Goal: Task Accomplishment & Management: Complete application form

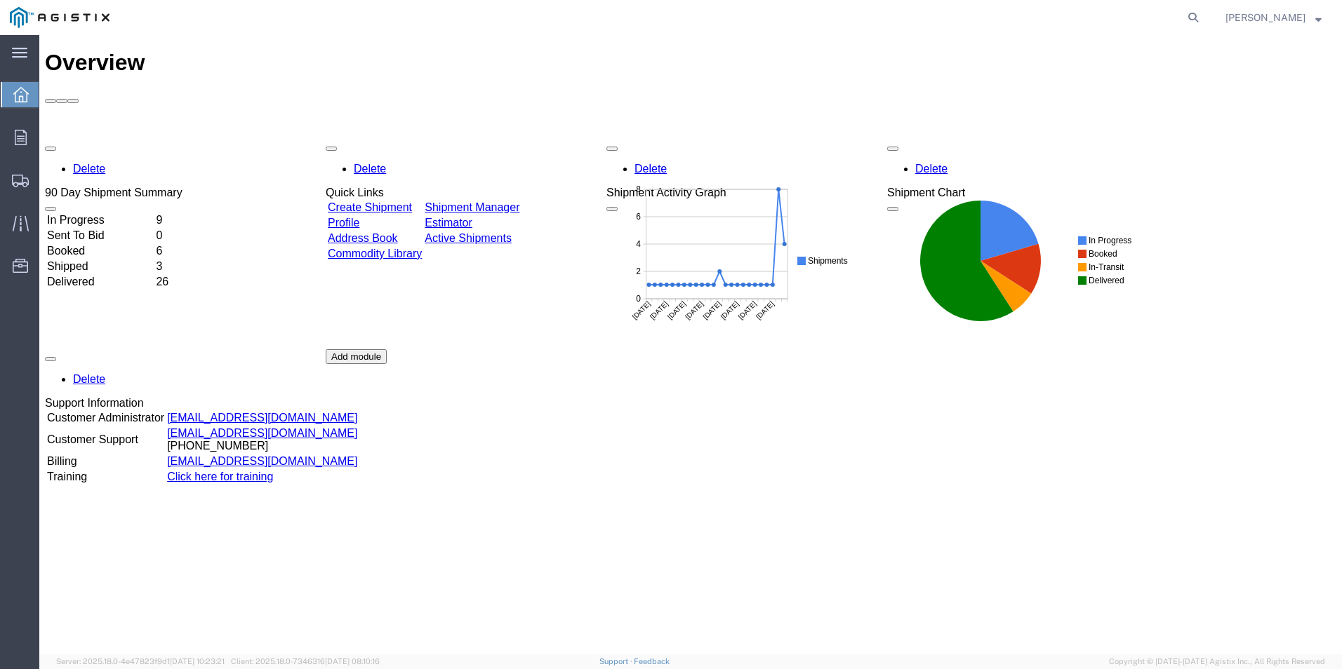
click at [412, 201] on link "Create Shipment" at bounding box center [370, 207] width 84 height 12
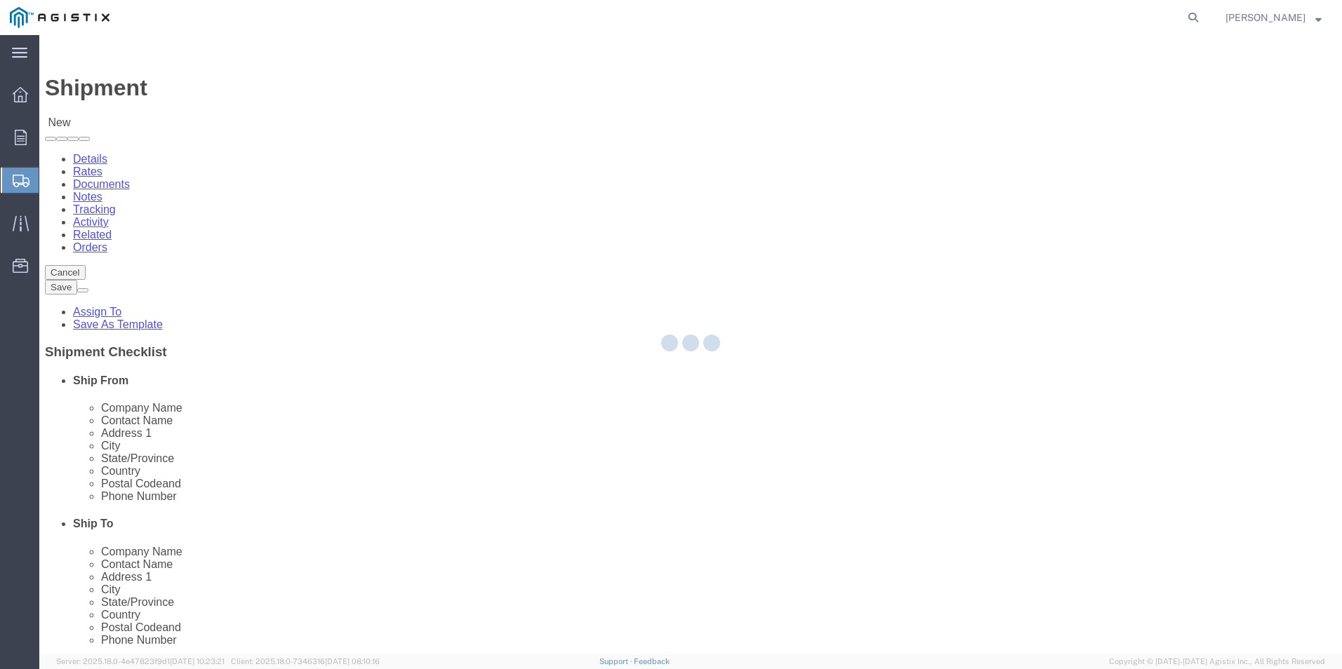
select select
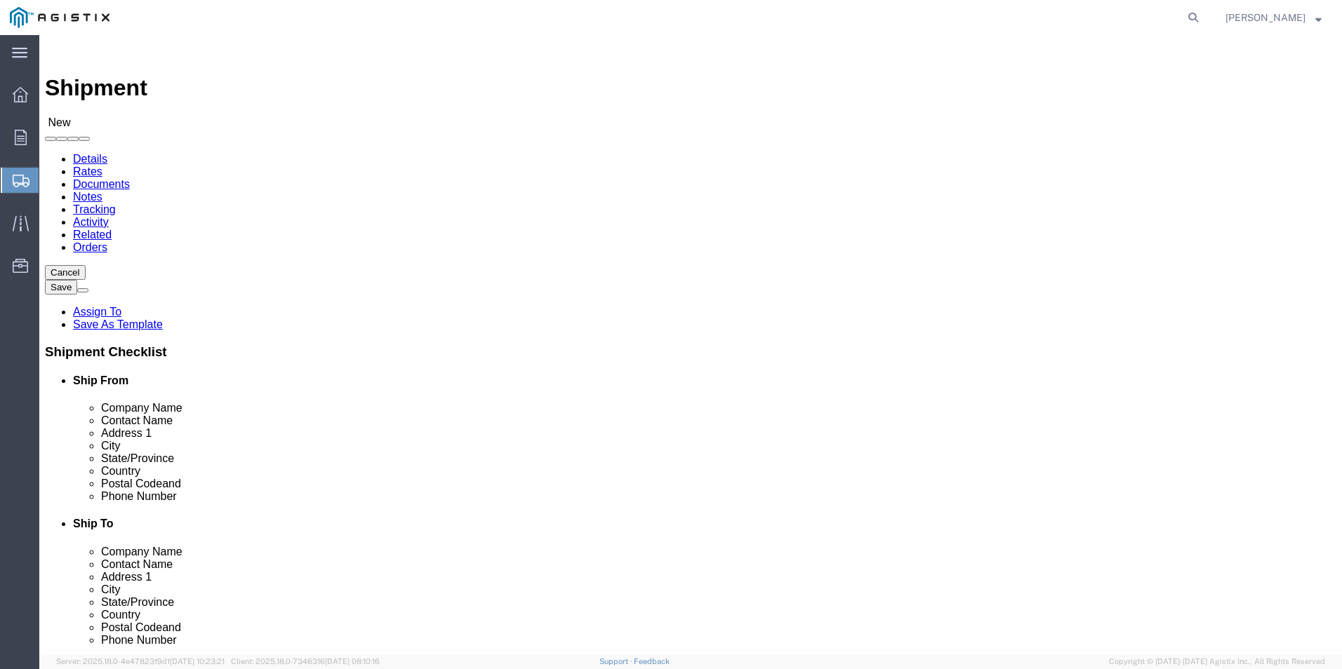
click input "text"
type input "wer"
click p "- [PERSON_NAME]. - ([PERSON_NAME]) [STREET_ADDRESS]"
select select
type input "[PERSON_NAME]."
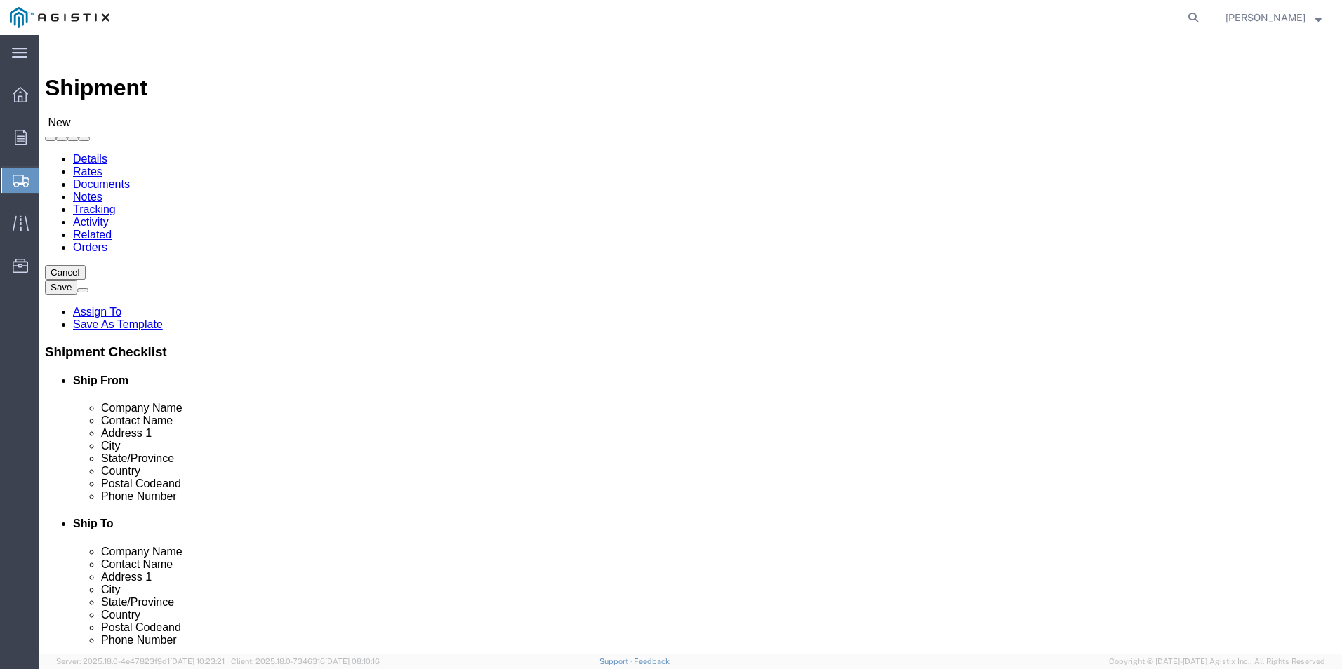
type input "[PERSON_NAME]"
type input "[STREET_ADDRESS]"
type input "[GEOGRAPHIC_DATA]"
type input "79927"
type input "usa"
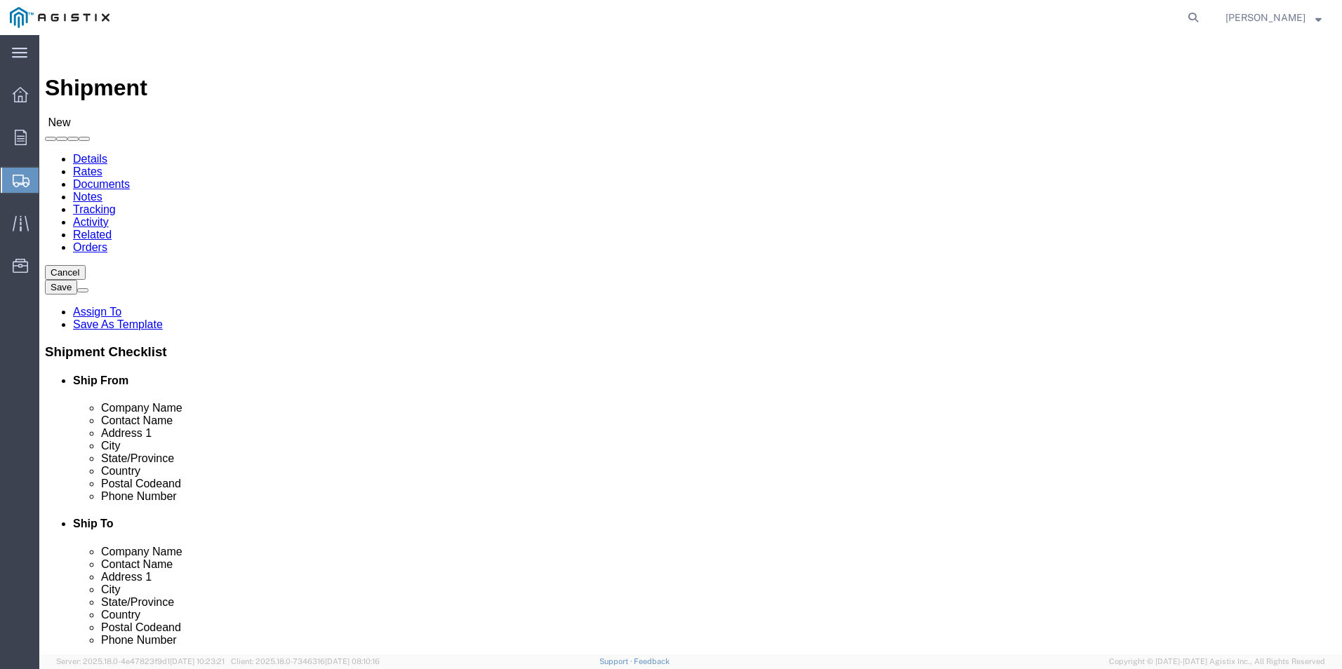
select select "[GEOGRAPHIC_DATA]"
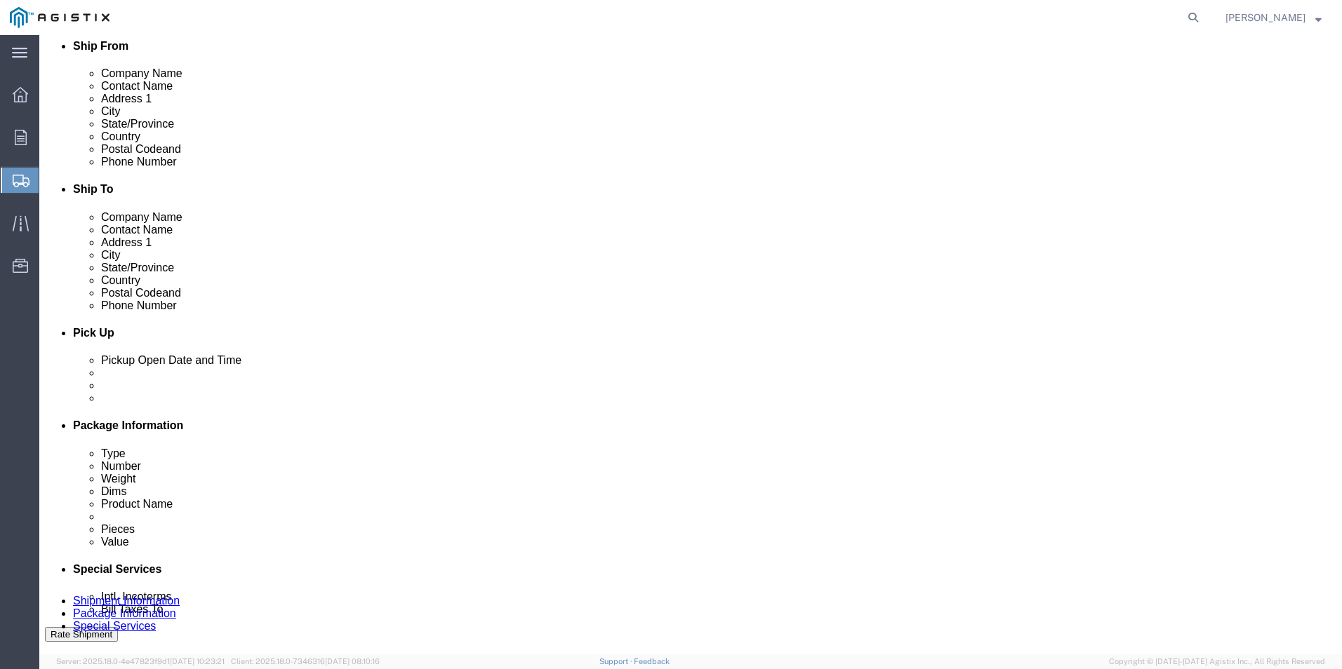
scroll to position [351, 0]
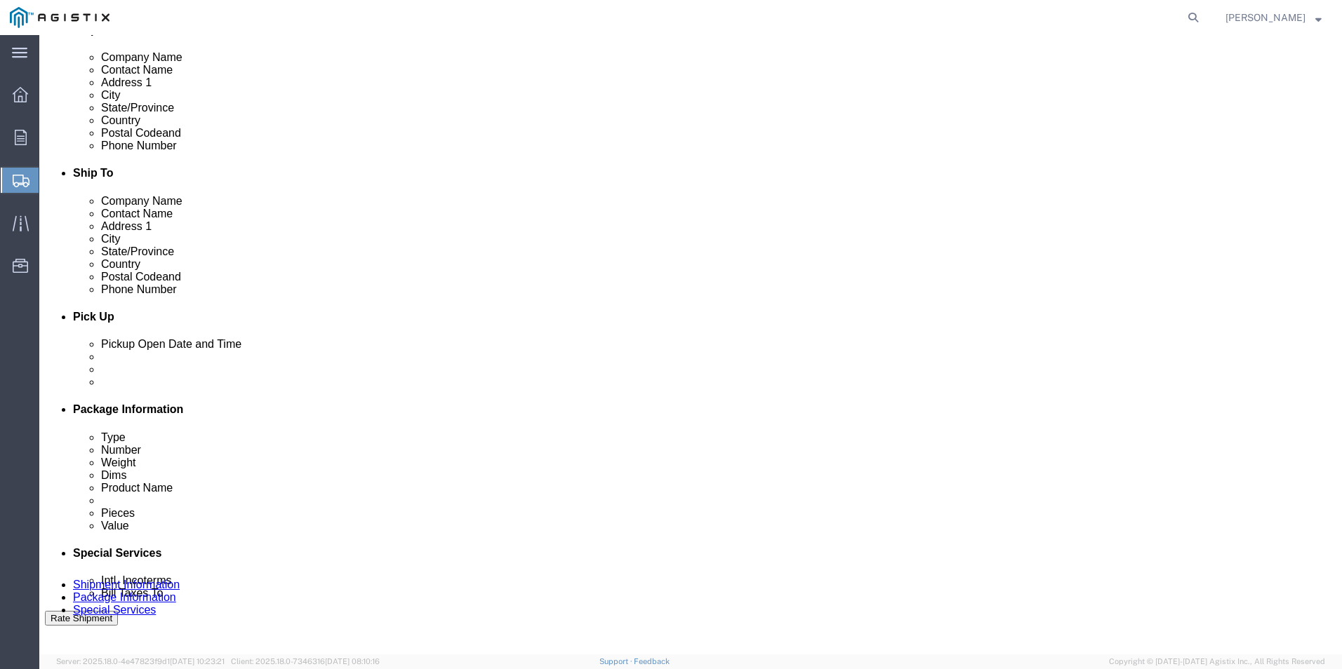
type input "[PERSON_NAME]."
click input "text"
type input "[PHONE_NUMBER]"
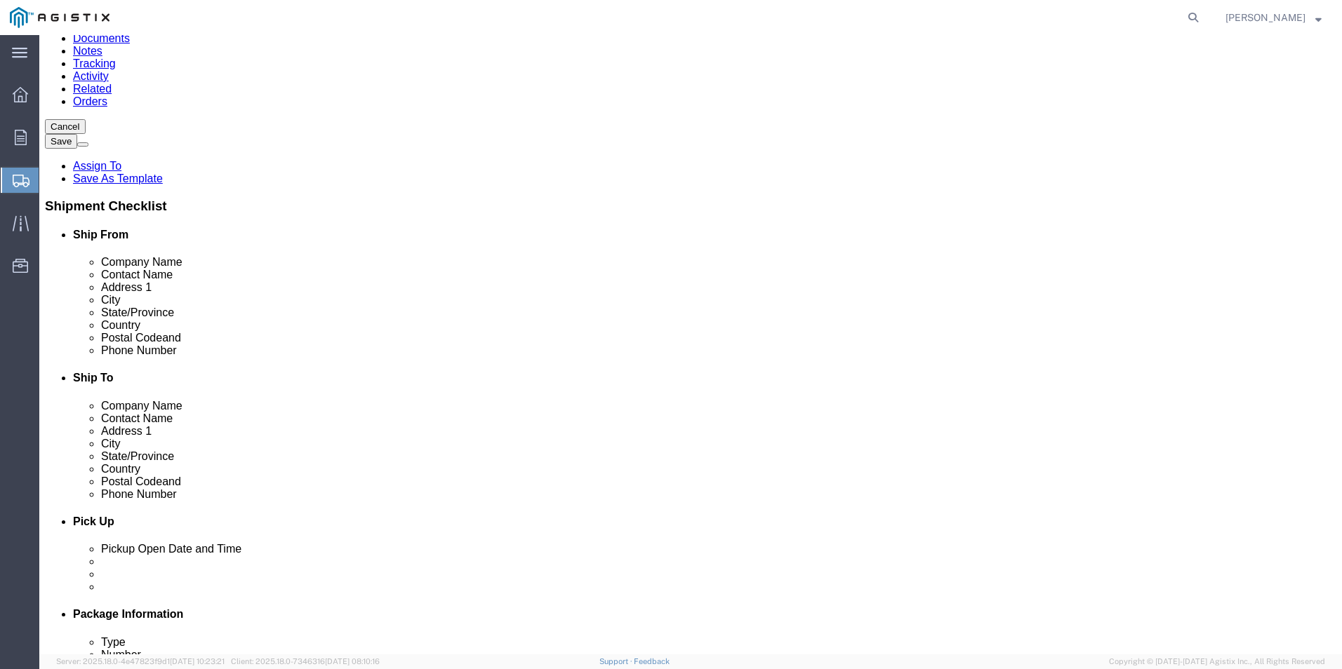
scroll to position [0, 0]
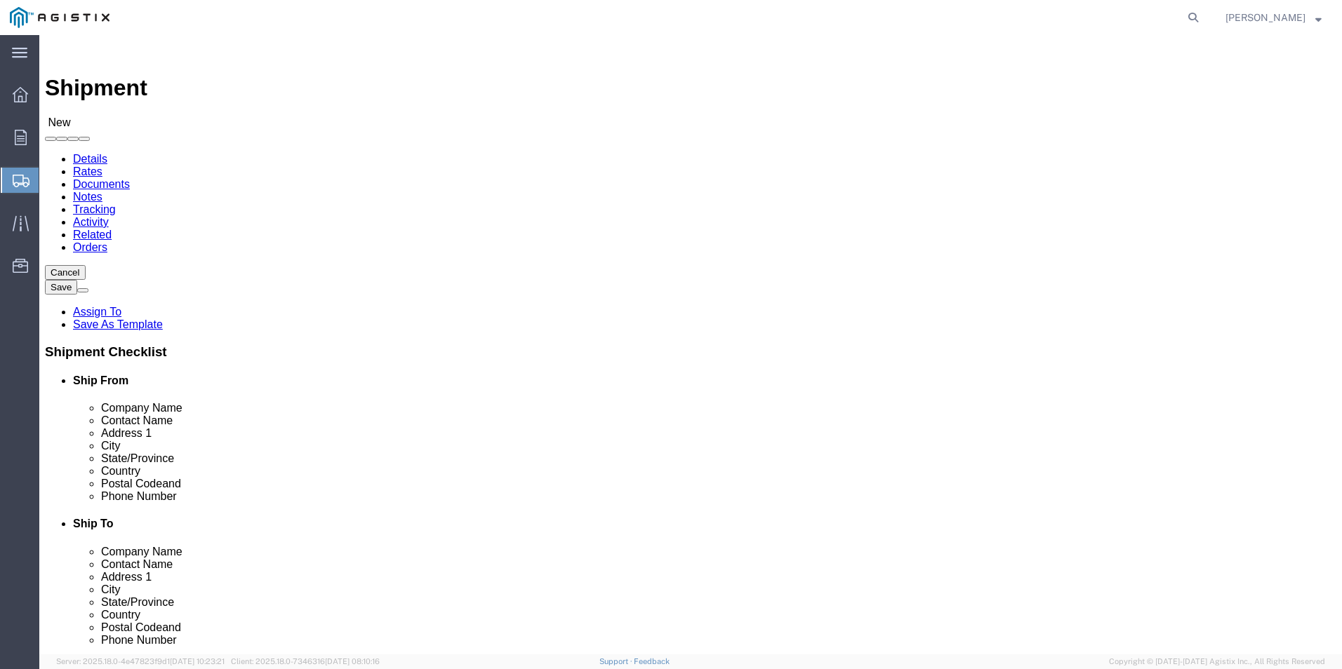
click select "Select"
click input "text"
type input "Siemans Mobility"
type input "[PERSON_NAME]"
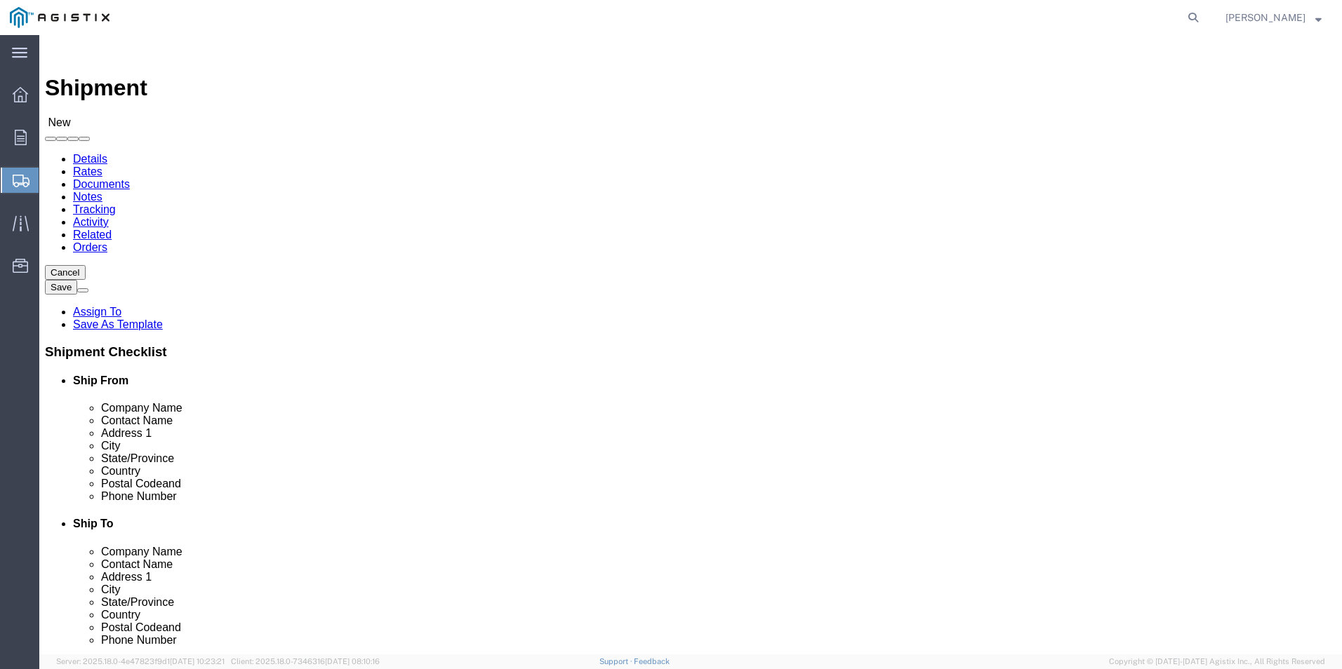
type input "[STREET_ADDRESS]"
select select
type input "[GEOGRAPHIC_DATA]"
select select
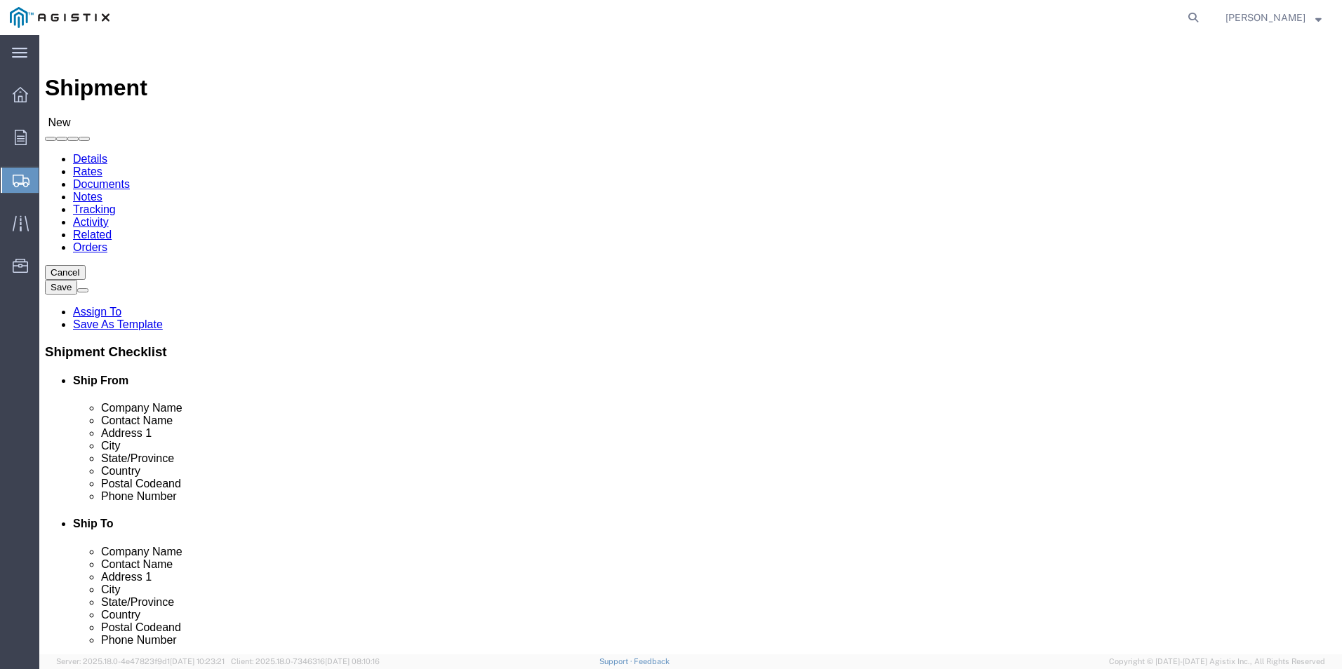
select select "CA"
click input "Postal Code"
type input "95828"
select select
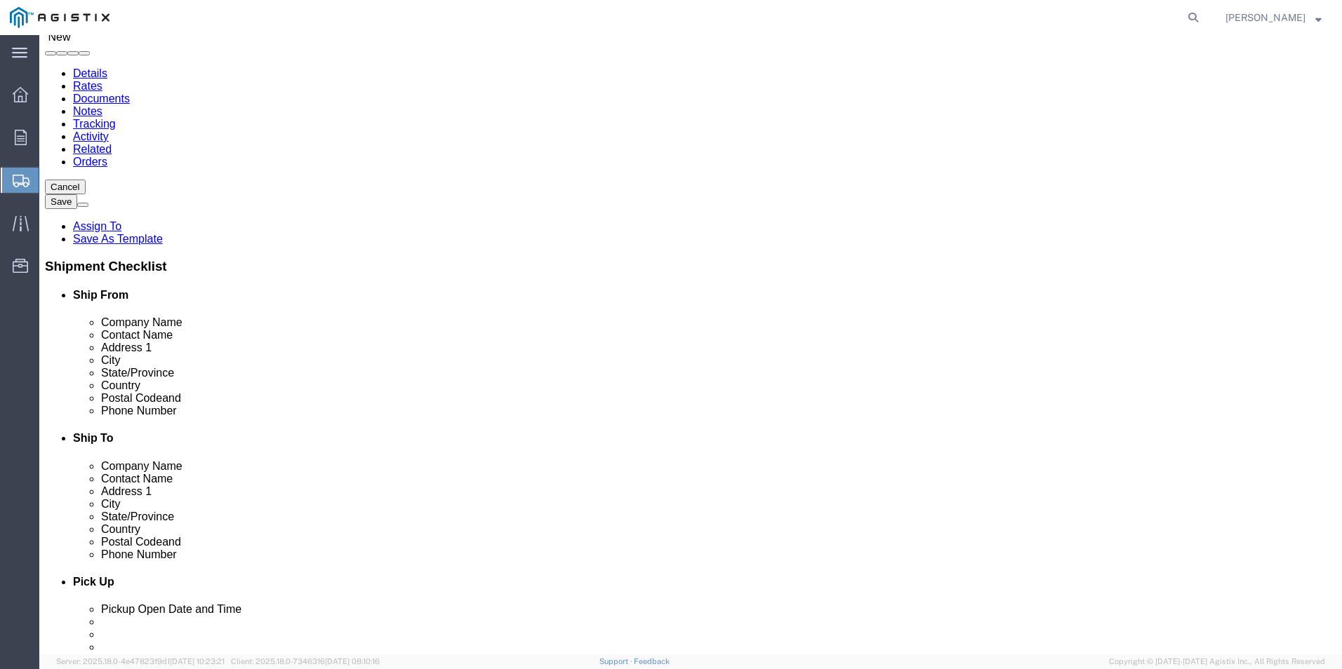
scroll to position [281, 0]
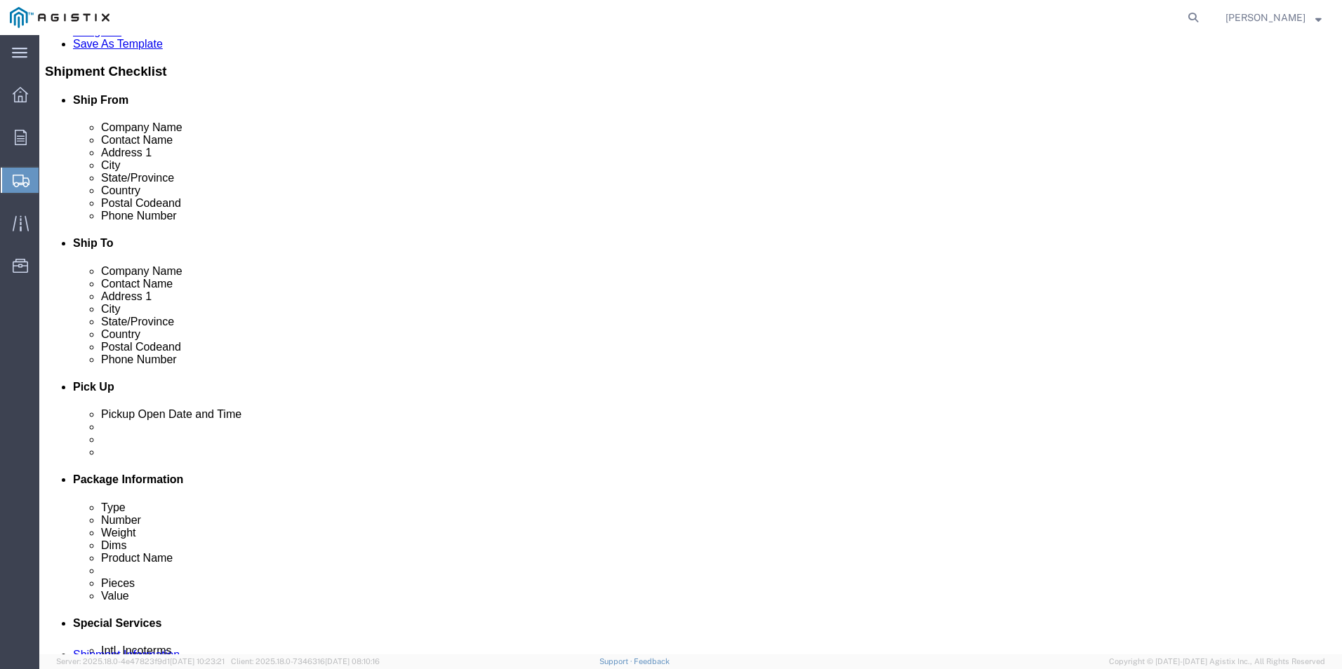
click icon
click input "text"
click input "916-681-"
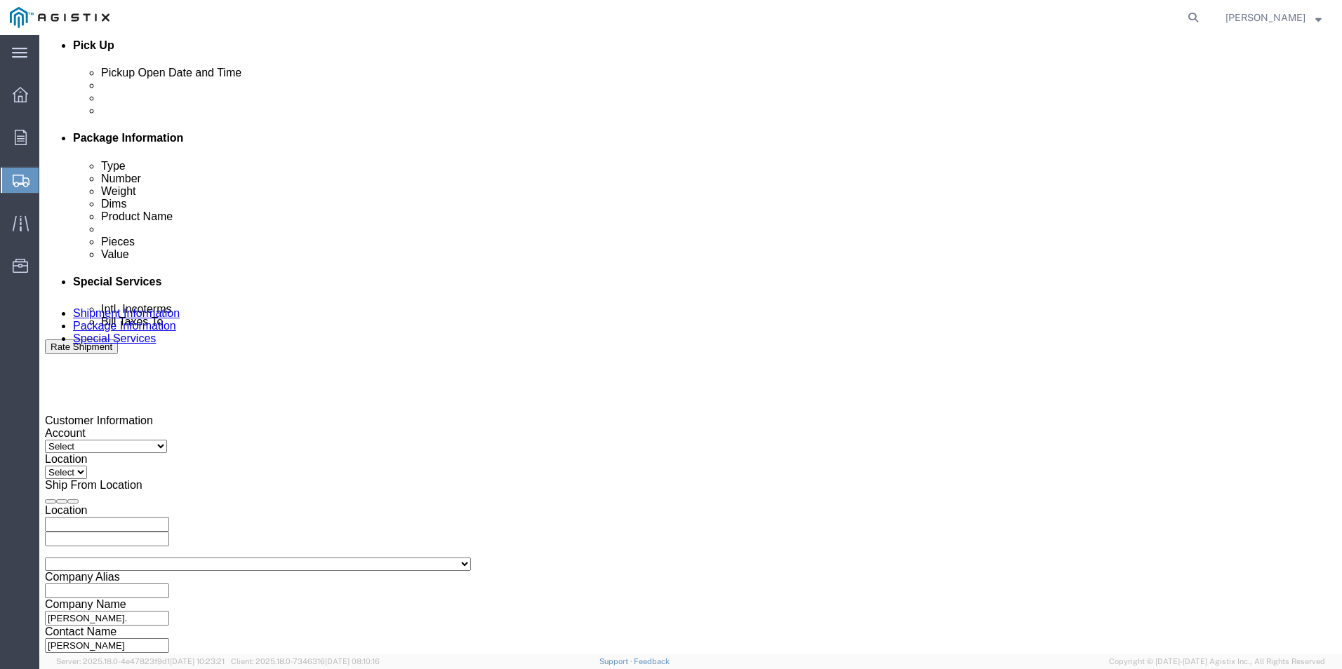
scroll to position [632, 0]
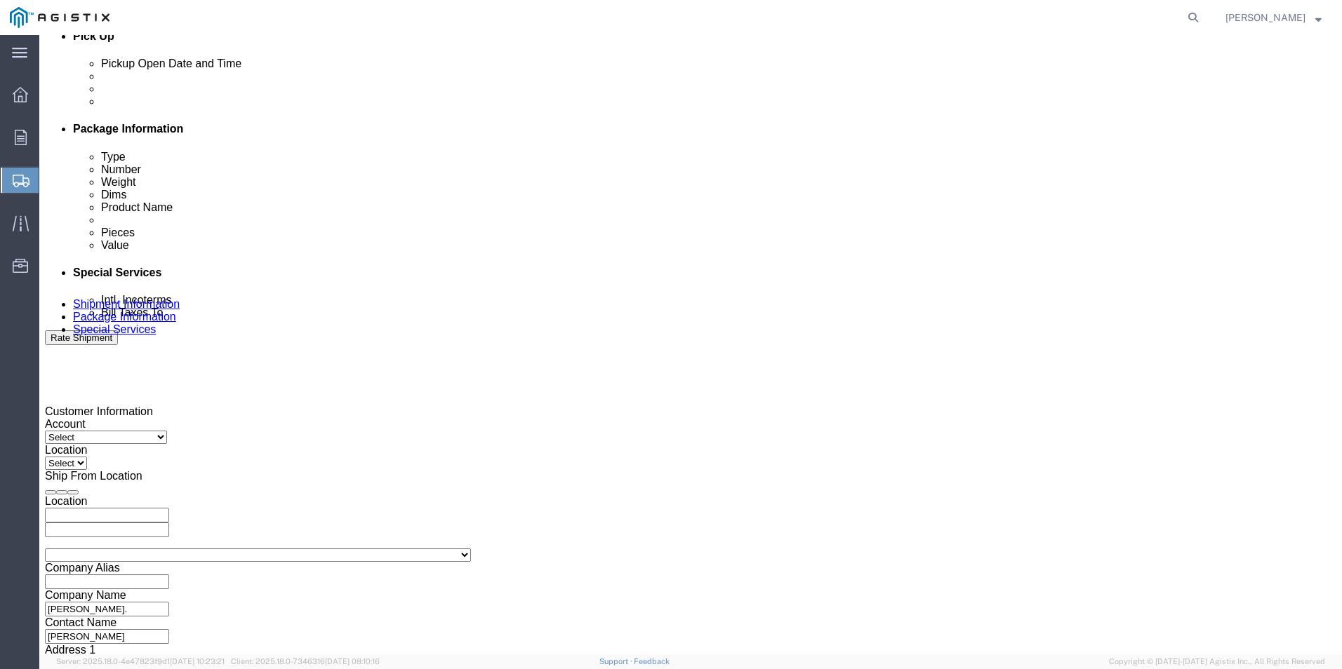
type input "[PHONE_NUMBER]"
click div "[DATE] 3:00 PM"
click input "3:00 PM"
type input "7:00 AM"
click button "Apply"
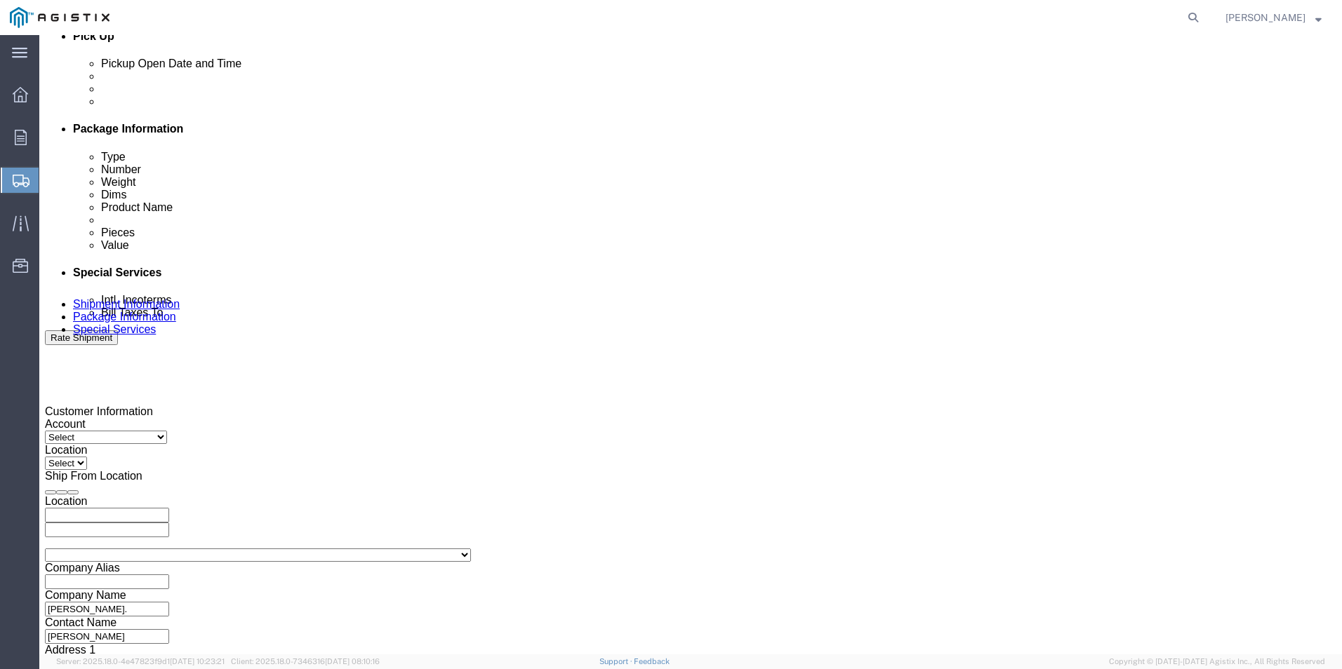
click div "[DATE] 8:00 AM"
type input "4:00 PM"
click button "Apply"
click icon
click div
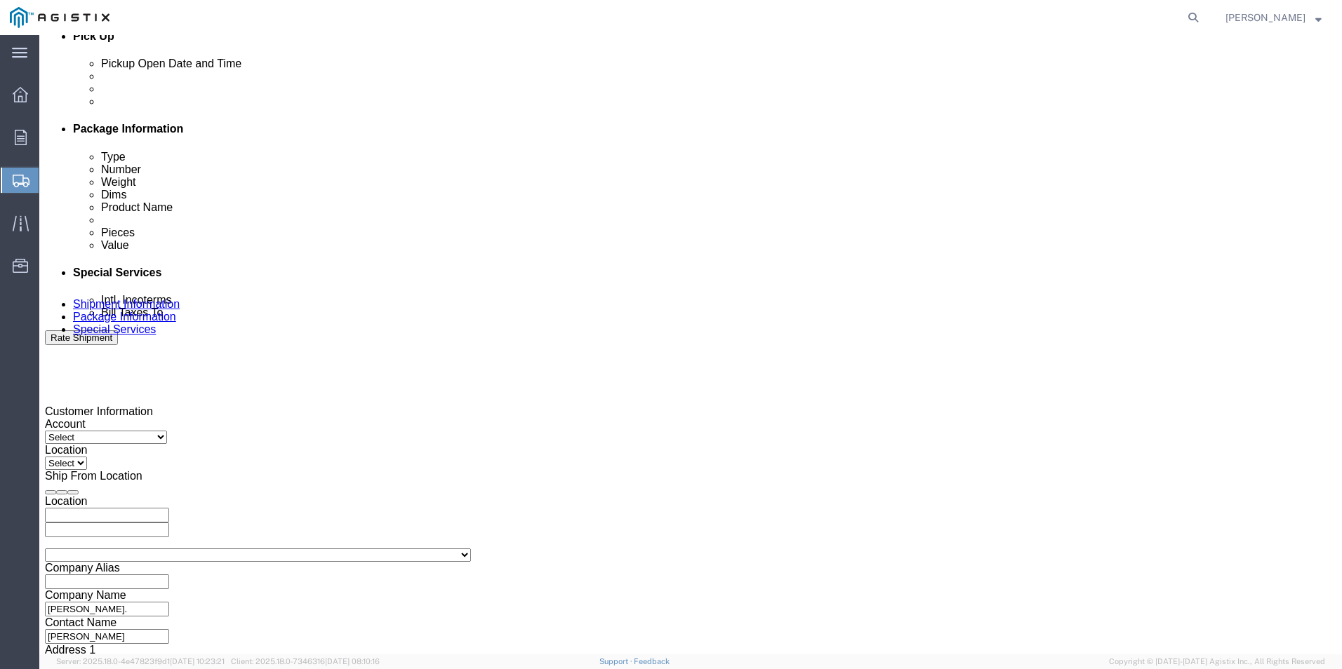
drag, startPoint x: 602, startPoint y: 468, endPoint x: 613, endPoint y: 465, distance: 11.1
click input "7:00 PM"
type input "7:00 AM"
click button "Apply"
click div
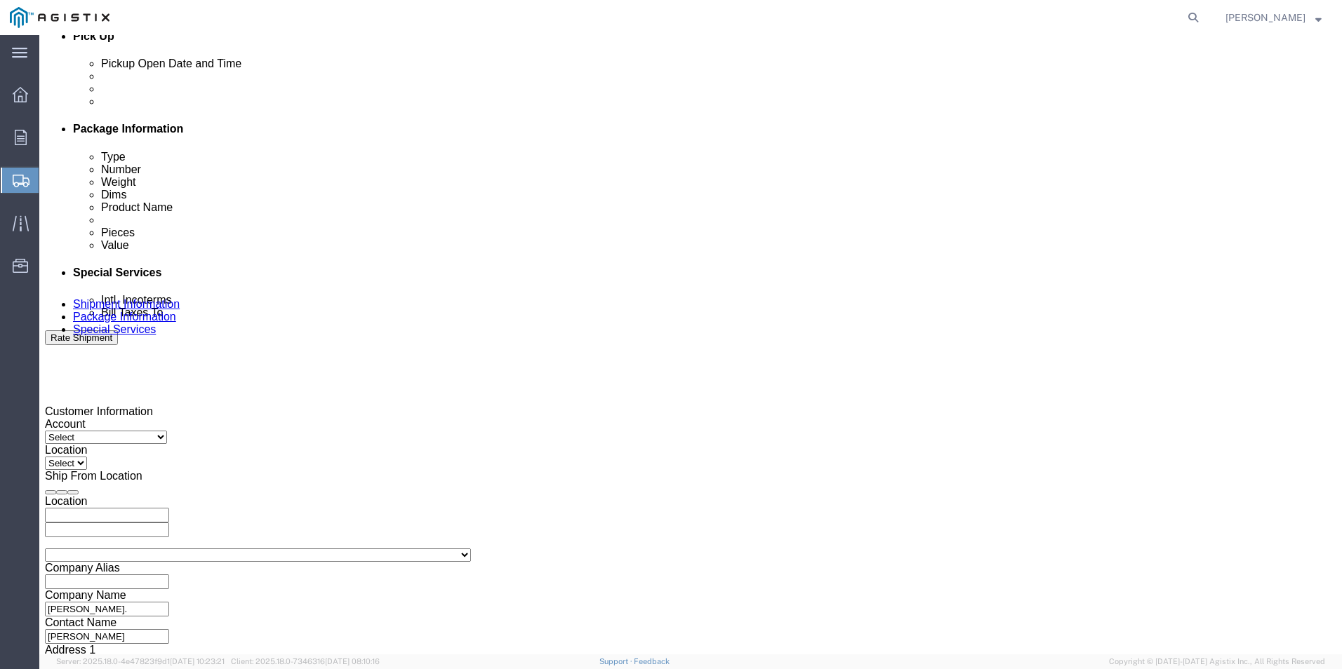
drag, startPoint x: 832, startPoint y: 468, endPoint x: 841, endPoint y: 465, distance: 10.2
click input "4:00 AM"
type input "4:pm AM"
type input "4:00 PM"
click button "Apply"
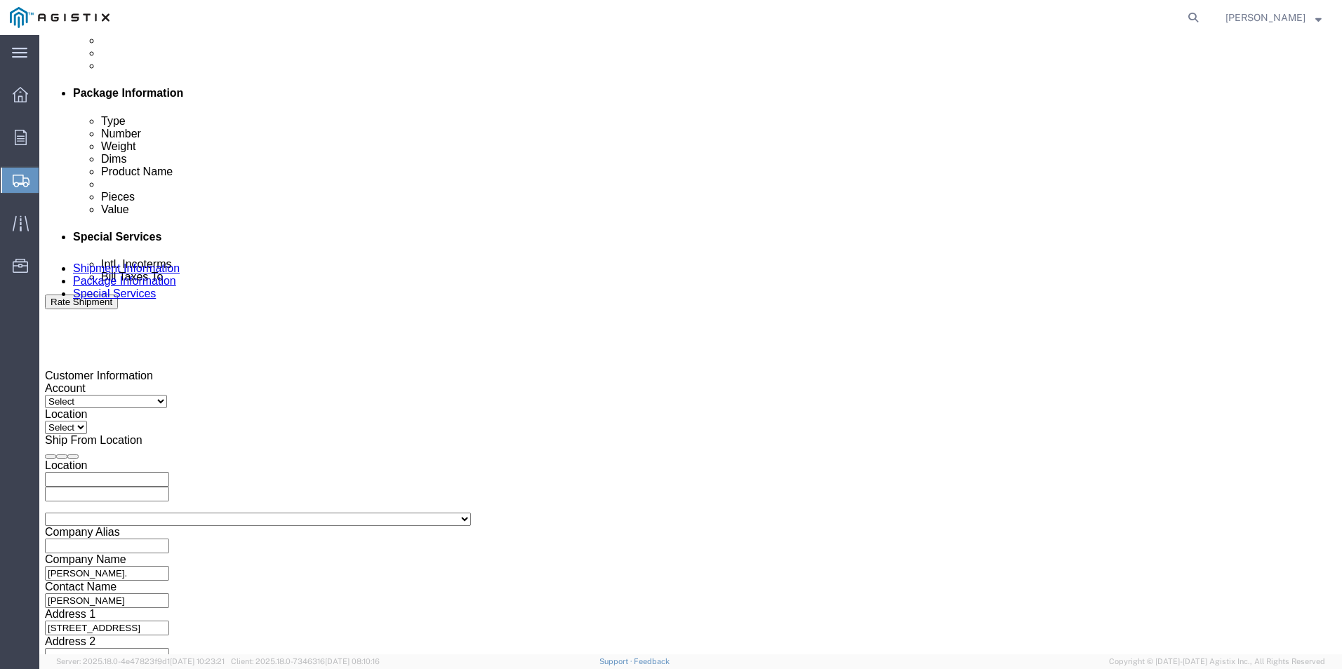
scroll to position [700, 0]
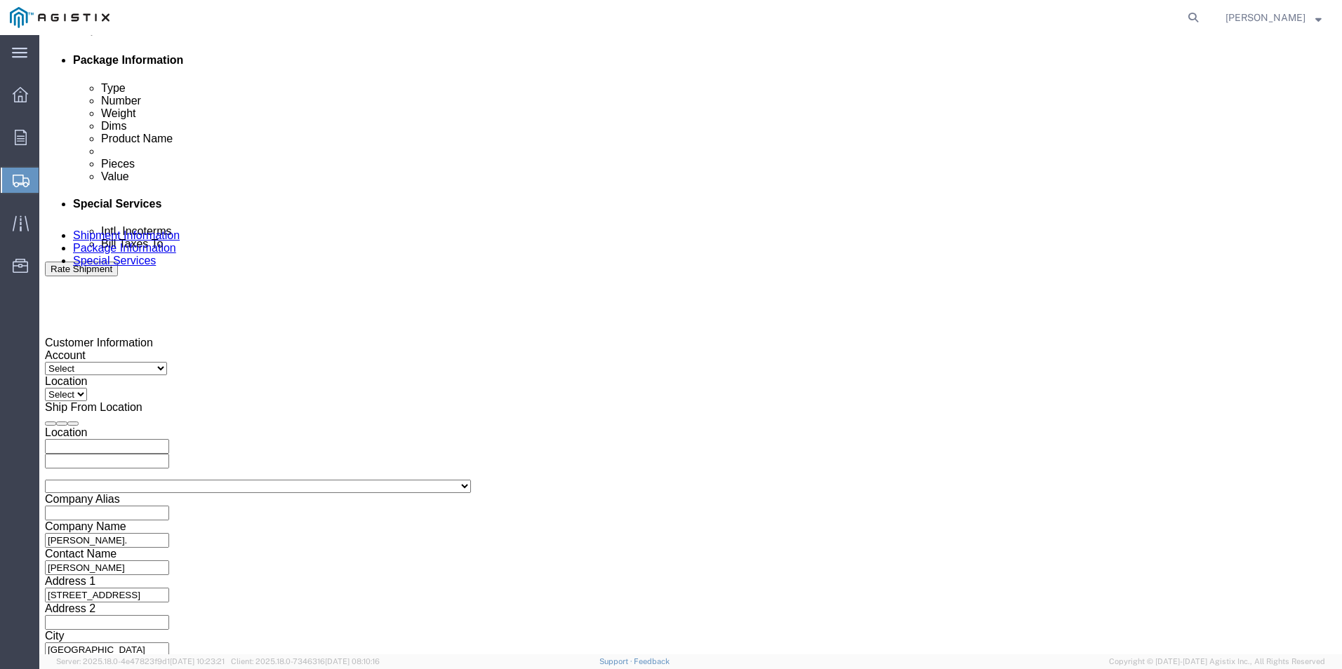
click button "Continue"
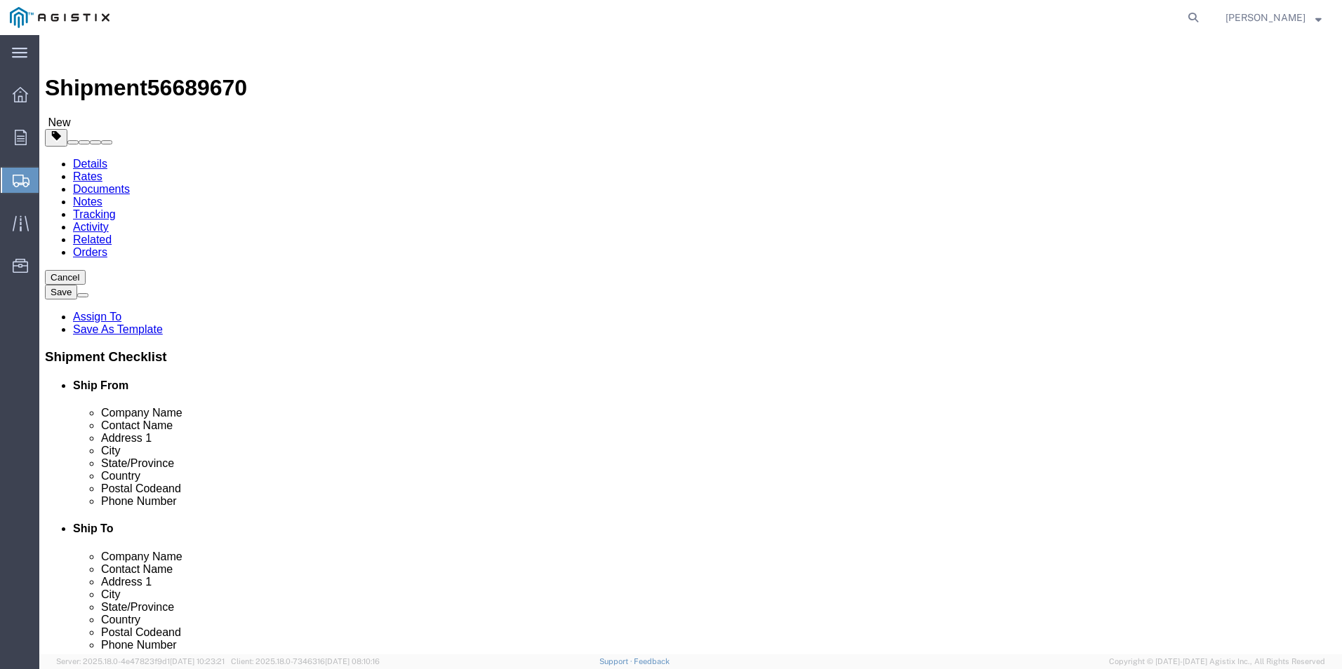
click select "Select Bale(s) Basket(s) Bolt(s) Bottle(s) Buckets Bulk Bundle(s) Can(s) Cardbo…"
click div "Shipment 56689670 New Details Rates Documents Notes Tracking Activity Related O…"
click select "Select Bale(s) Basket(s) Bolt(s) Bottle(s) Buckets Bulk Bundle(s) Can(s) Cardbo…"
select select "YRPK"
click select "Select Bale(s) Basket(s) Bolt(s) Bottle(s) Buckets Bulk Bundle(s) Can(s) Cardbo…"
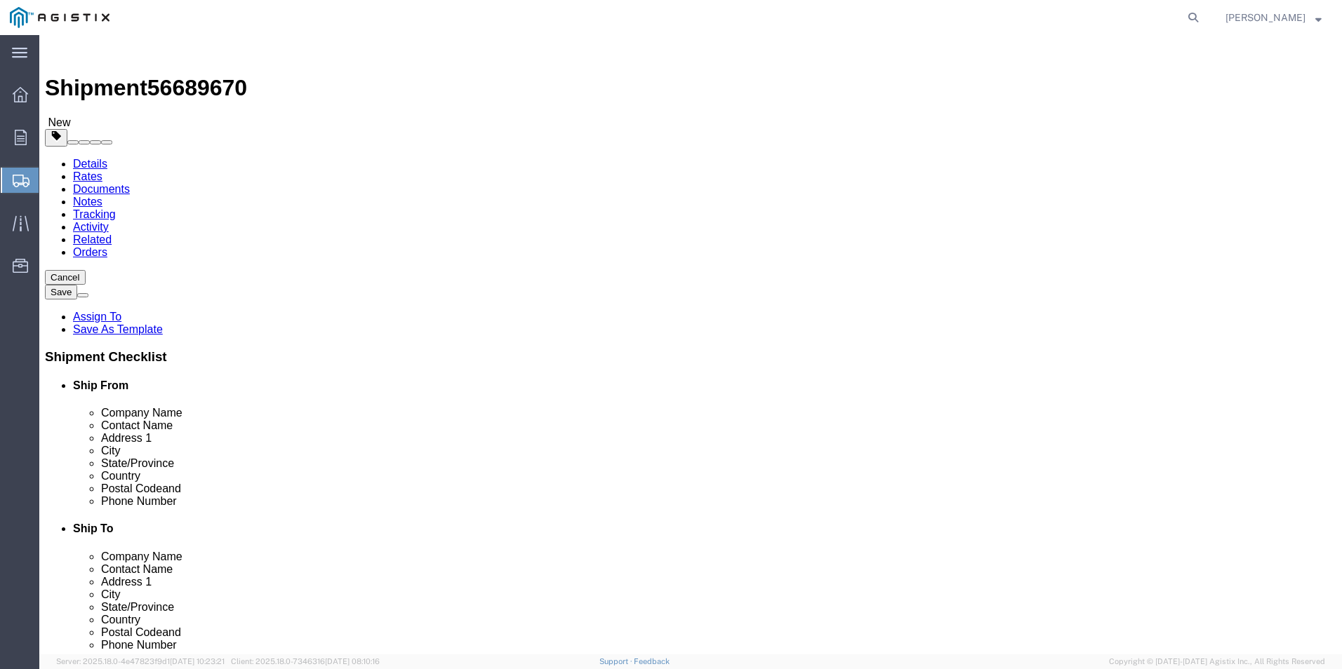
drag, startPoint x: 203, startPoint y: 274, endPoint x: 188, endPoint y: 270, distance: 15.8
click div "1"
click input "text"
type input "84"
type input "48"
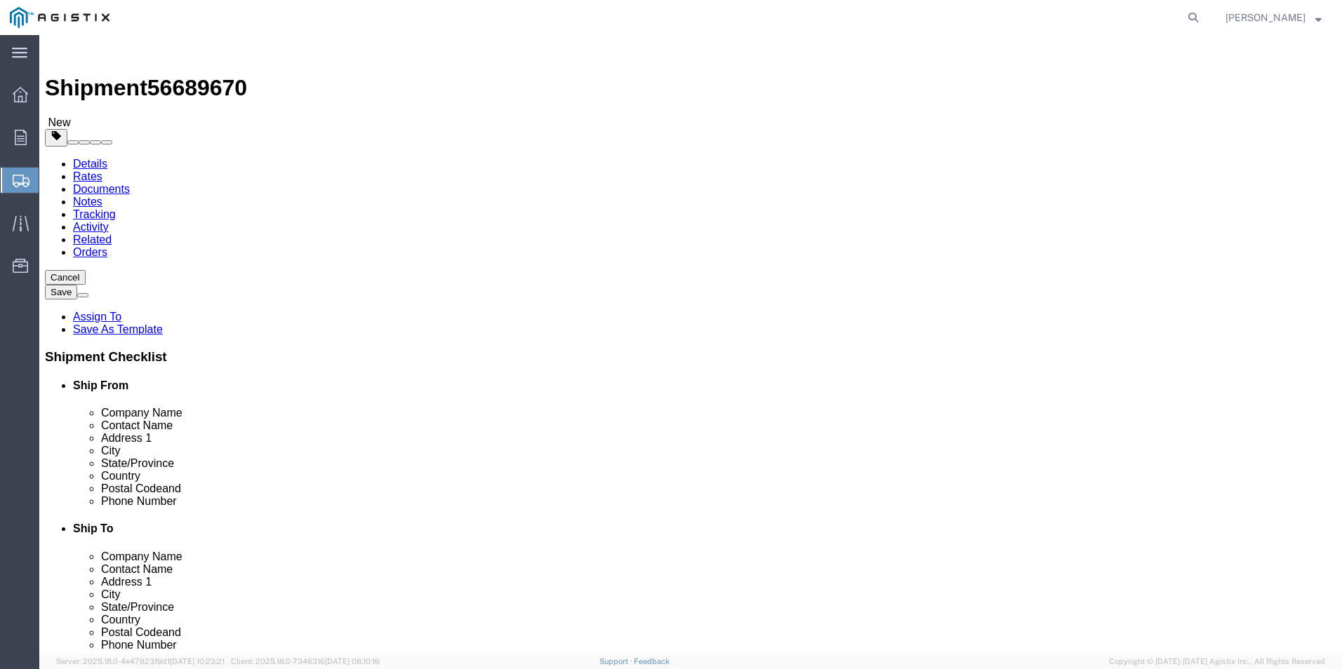
type input "48"
type input "106"
click link "Add Content"
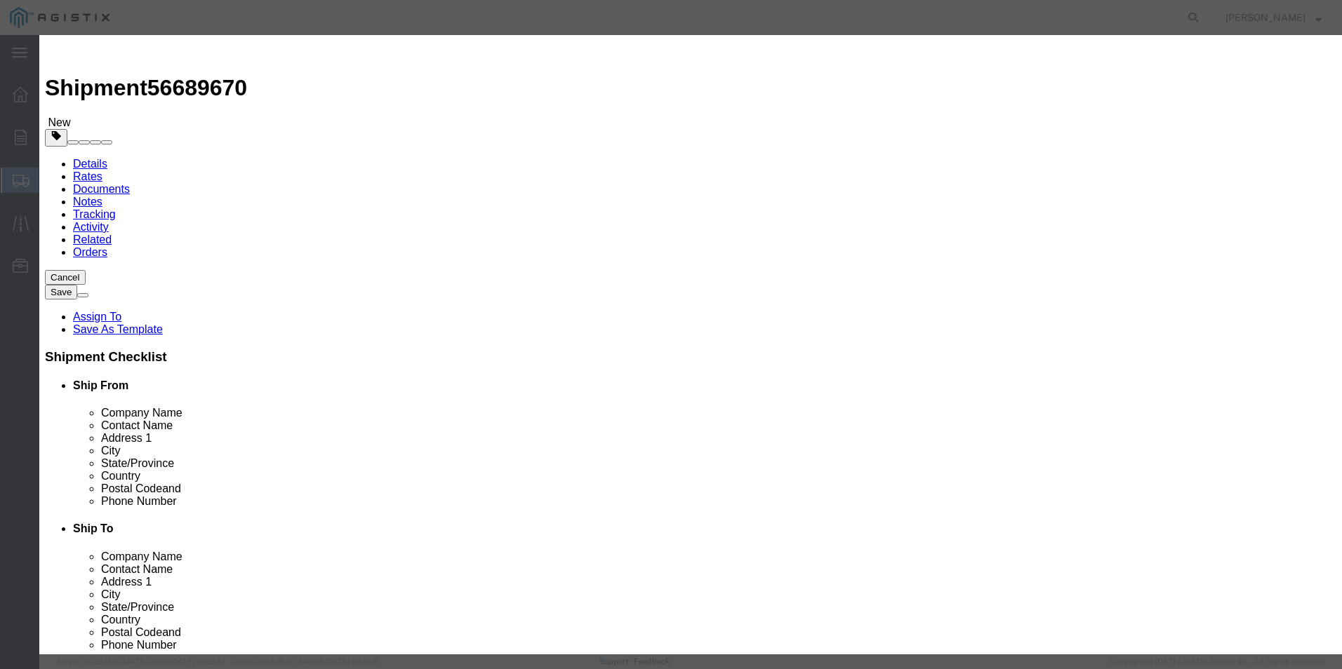
click input "text"
type input "Ladder"
type input "4"
click input "text"
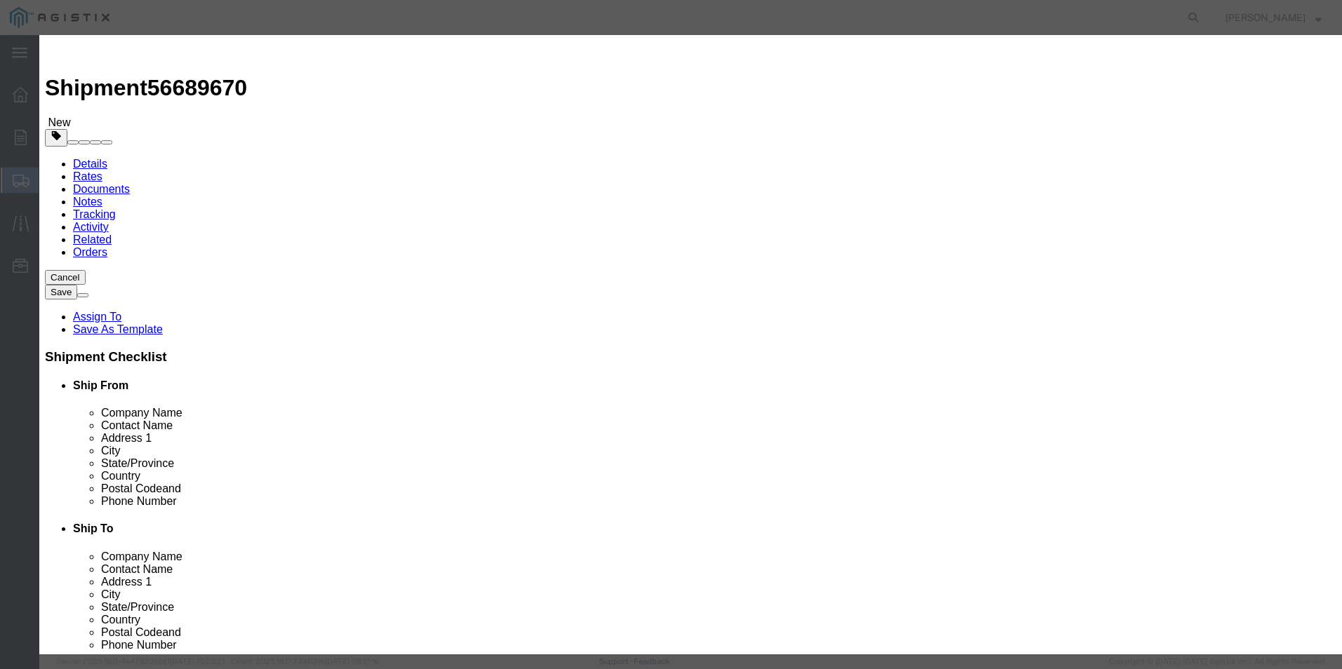
type input "821.20"
select select "USD"
click button "Save & Close"
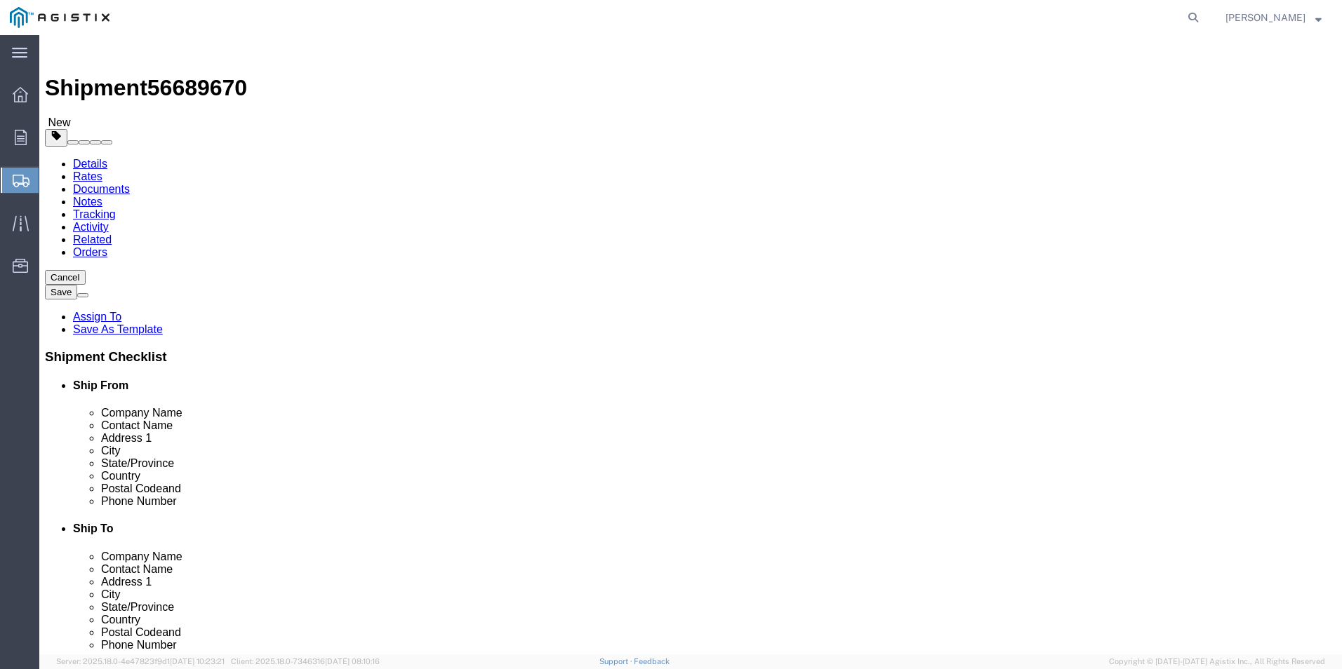
click button "Continue"
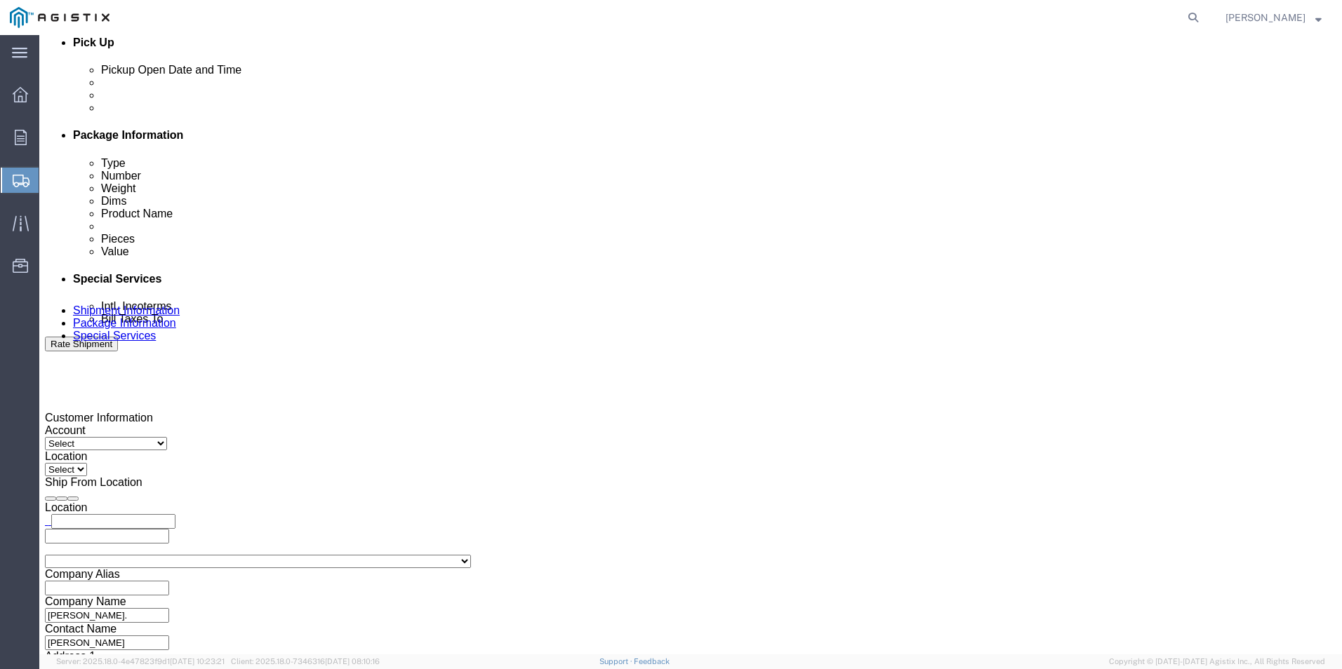
scroll to position [632, 0]
click button "Rate Shipment"
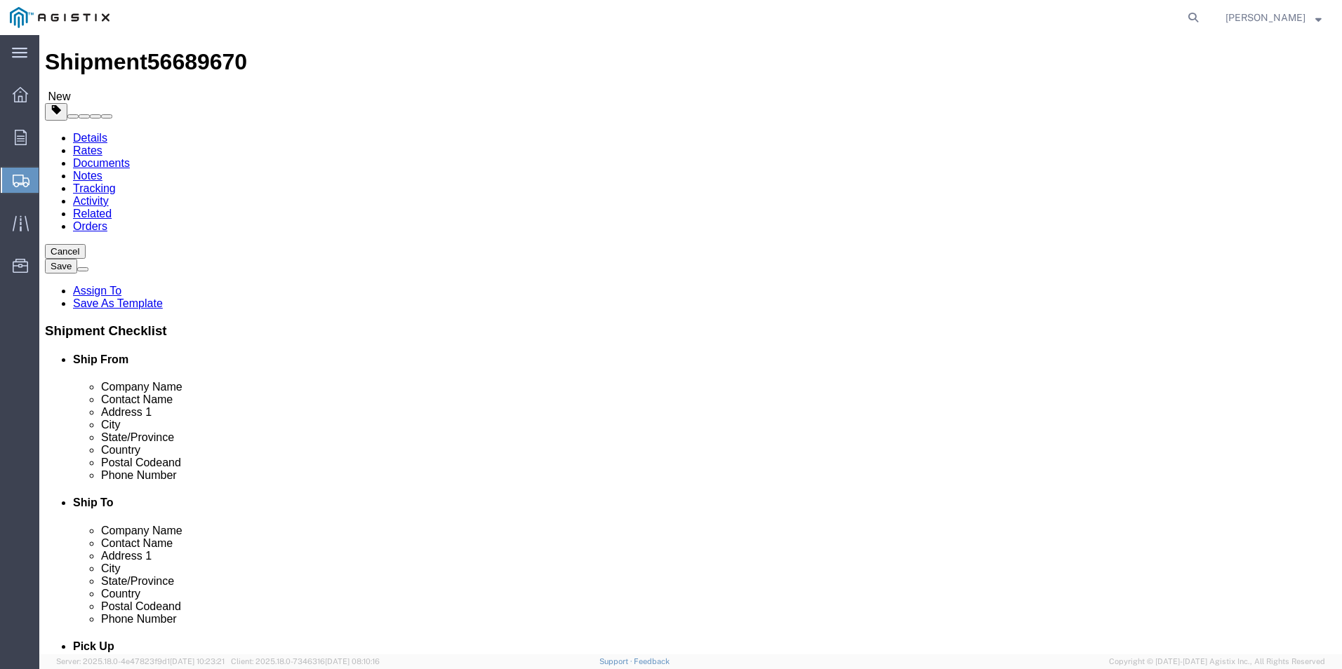
scroll to position [0, 0]
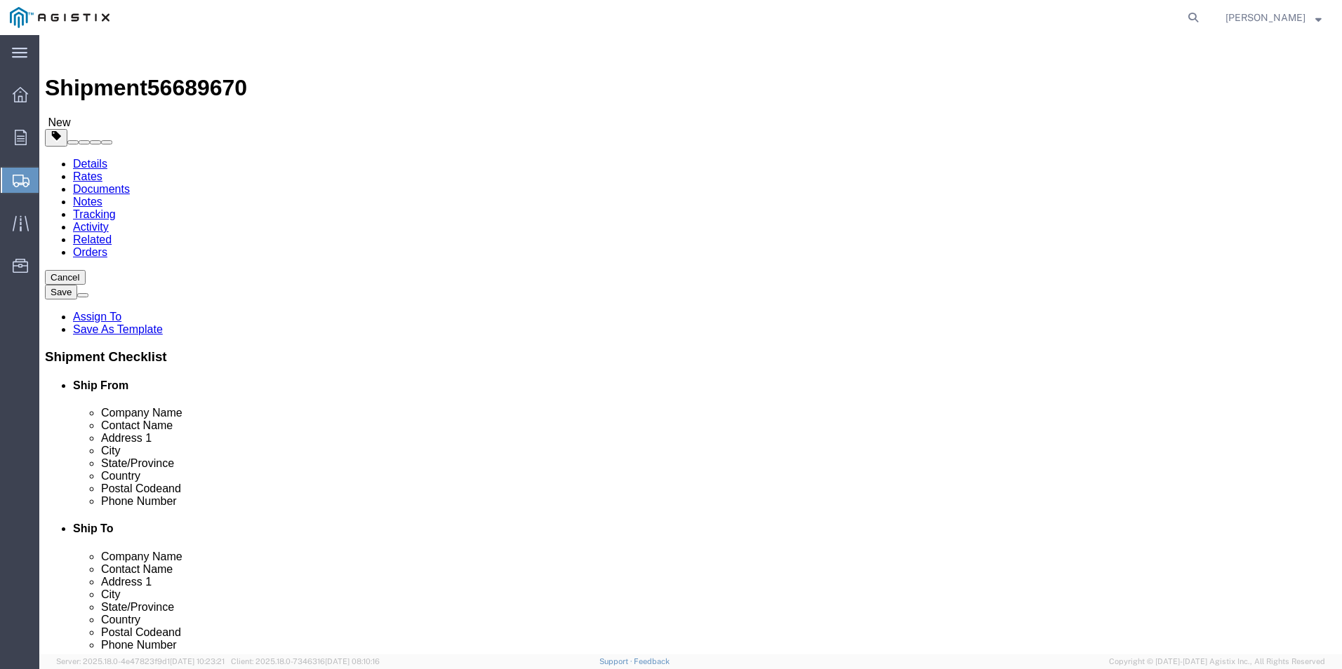
click label "Customer Information / Account : This field is required."
click select "Select PG&E [PERSON_NAME] Ladder Co Inc"
click label "Customer Information / Account : This field is required."
click select "Select PG&E [PERSON_NAME] Ladder Co Inc"
click button
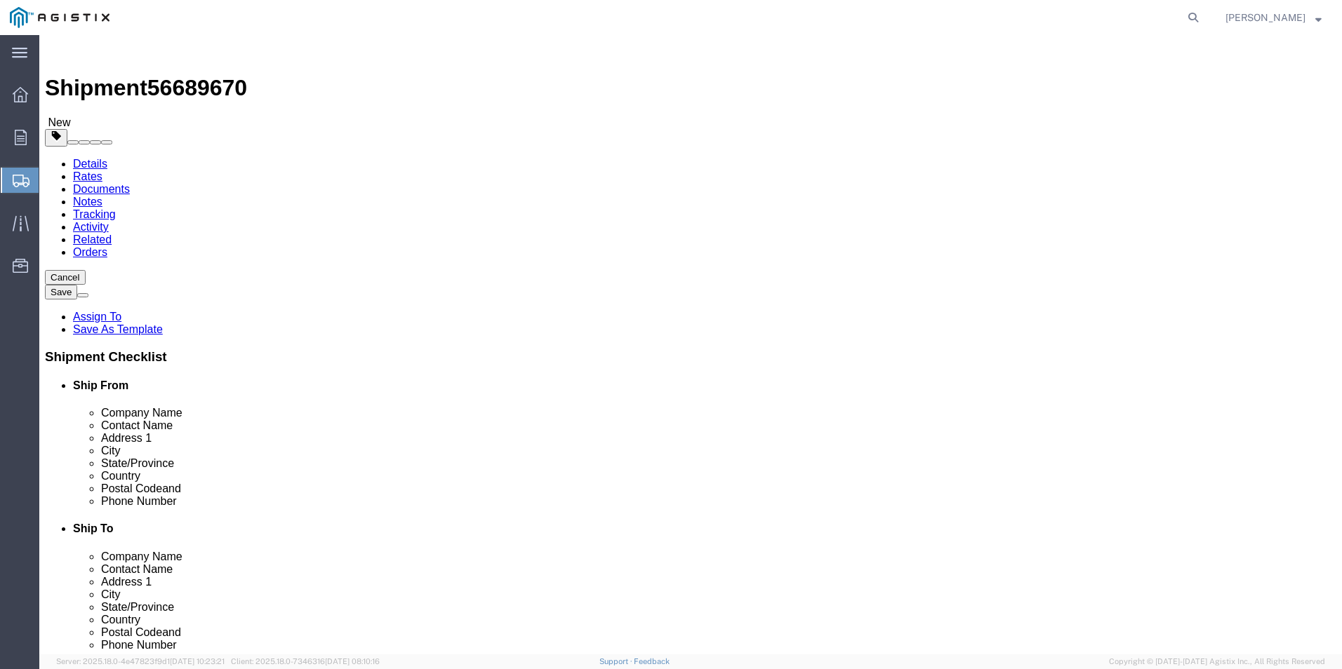
click h3 "Please fix the following errors"
click link "Shipment Information"
click select "Select PG&E [PERSON_NAME] Ladder Co Inc"
select select "12587"
click select "Select PG&E [PERSON_NAME] Ladder Co Inc"
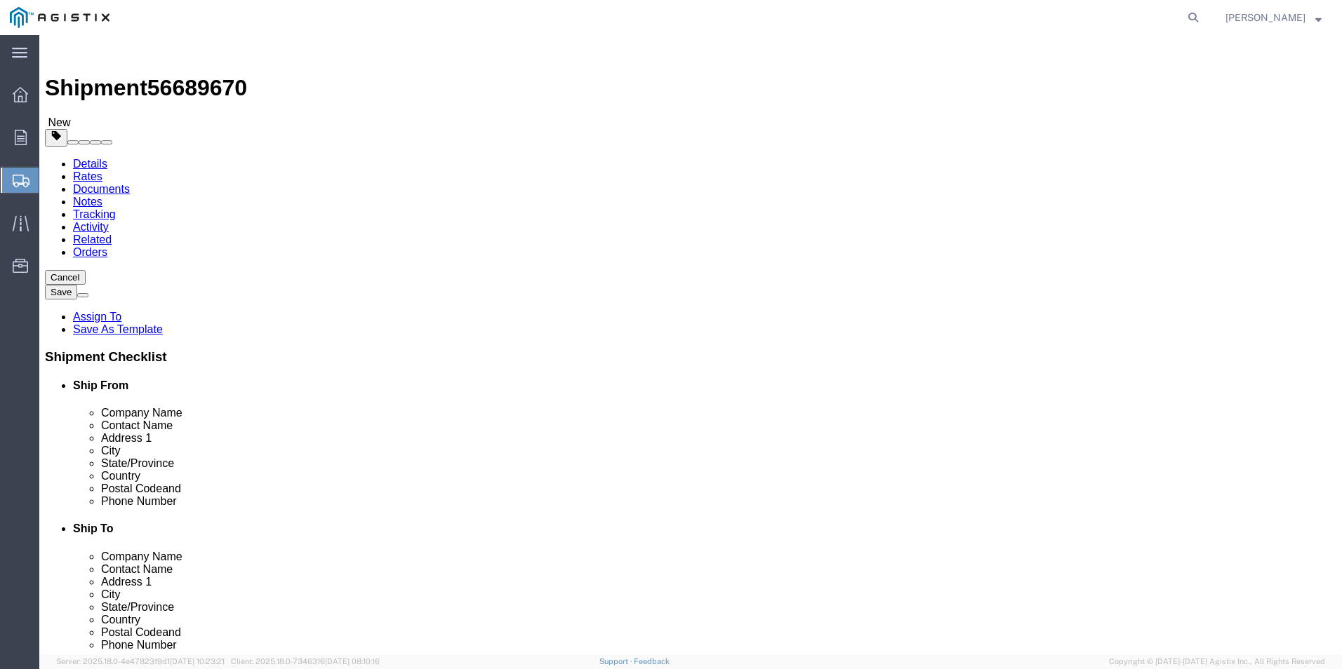
select select
click select "Select Crystal [GEOGRAPHIC_DATA] Merced"
select select "23697"
click select "Select Crystal [GEOGRAPHIC_DATA] Merced"
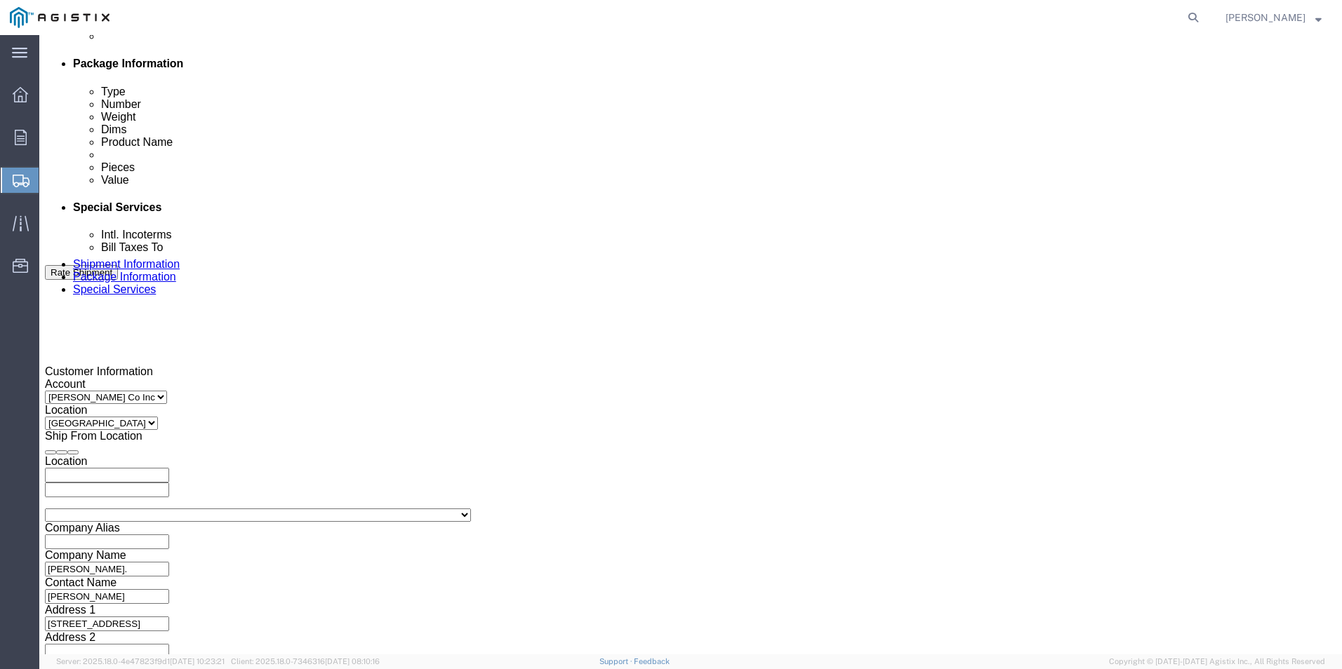
scroll to position [700, 0]
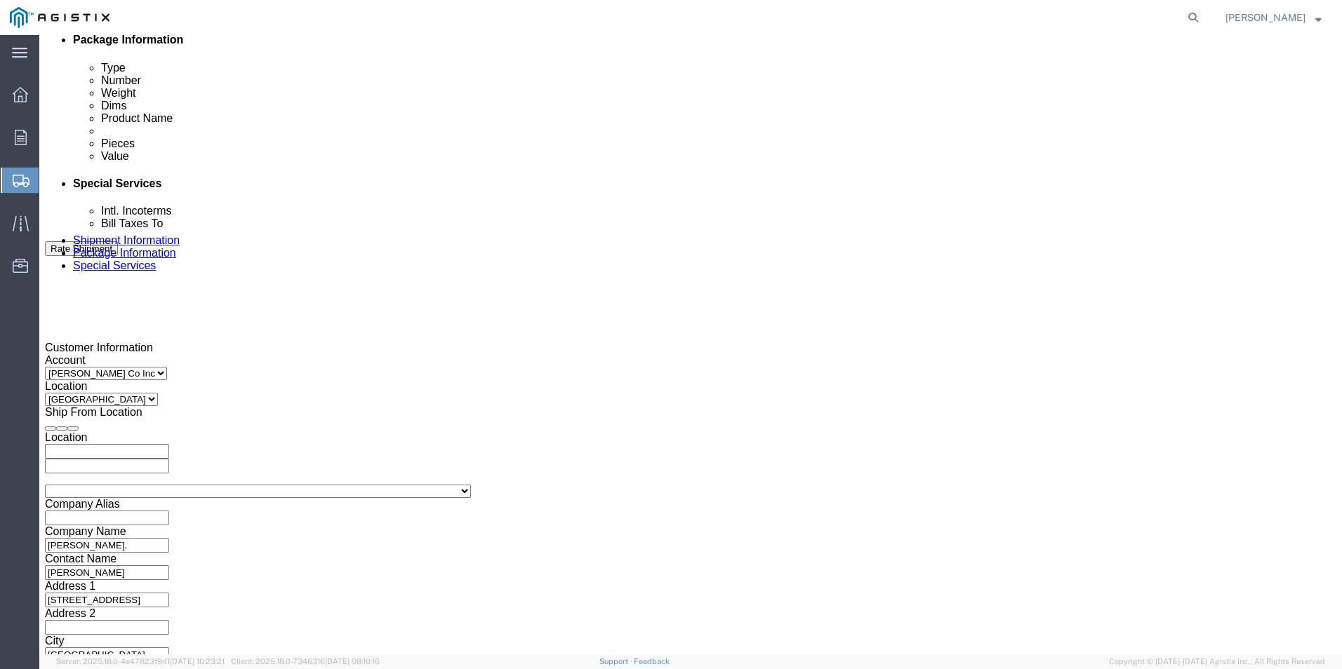
click button "Rate Shipment"
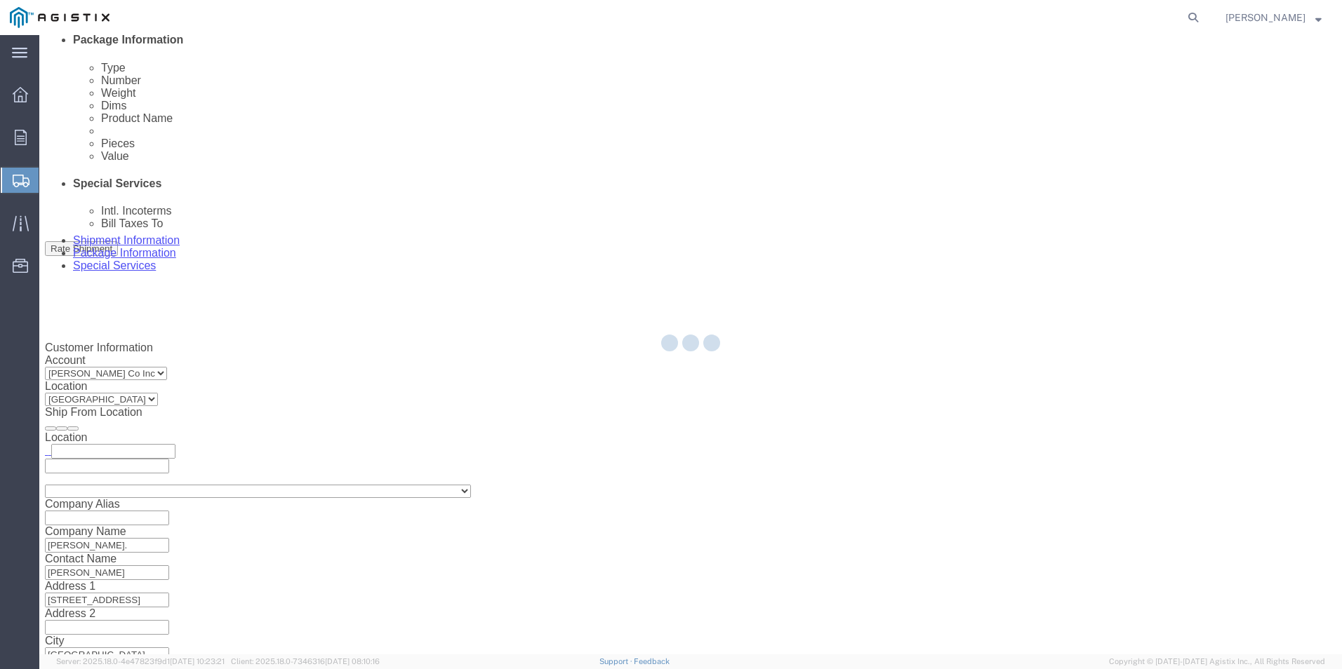
scroll to position [0, 0]
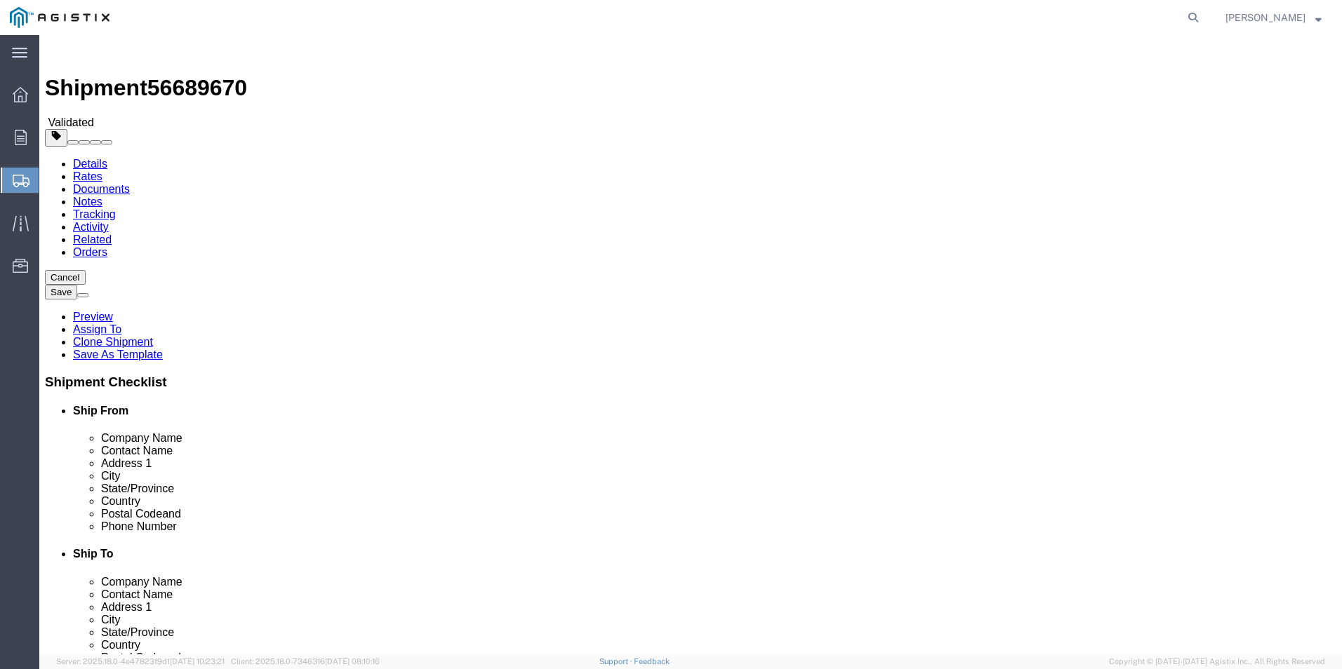
click at [1090, 405] on h4 "Ship From" at bounding box center [704, 411] width 1263 height 13
click at [1129, 405] on h4 "Ship From" at bounding box center [704, 411] width 1263 height 13
click at [95, 158] on link "Details" at bounding box center [90, 164] width 34 height 12
click select "Select PG&E [PERSON_NAME] Ladder Co Inc"
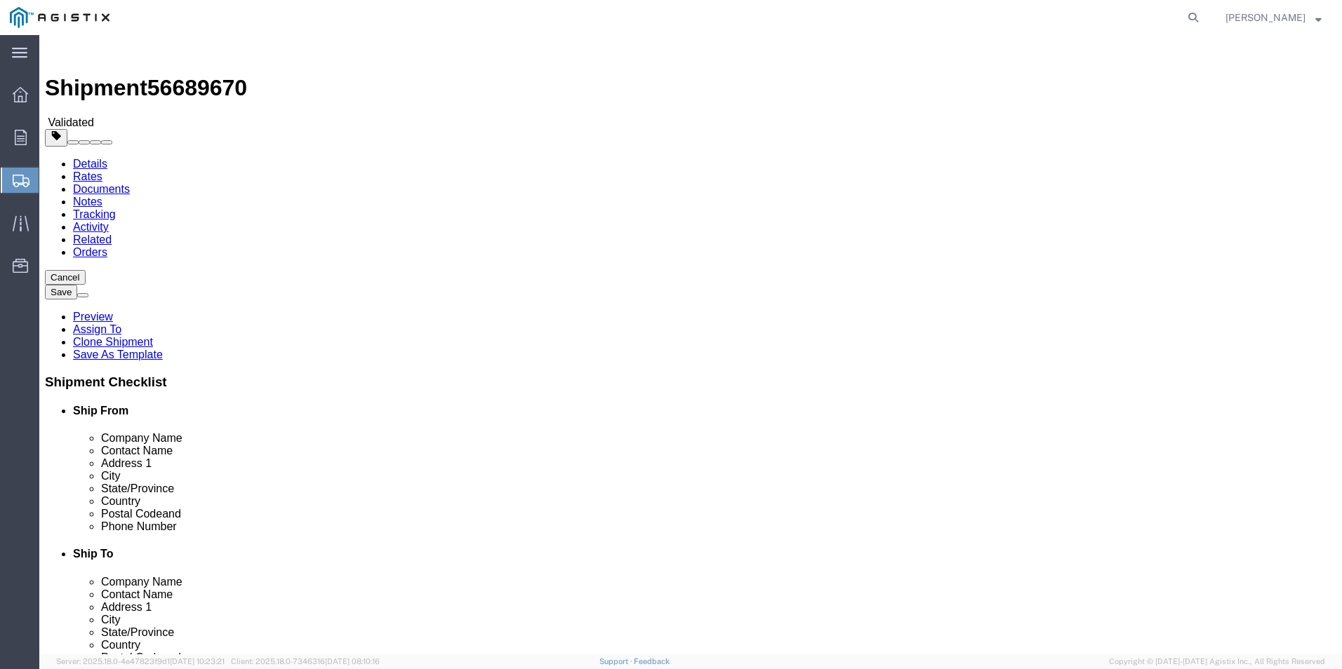
select select "9596"
click select "Select PG&E [PERSON_NAME] Ladder Co Inc"
select select "PURCHORD"
select select
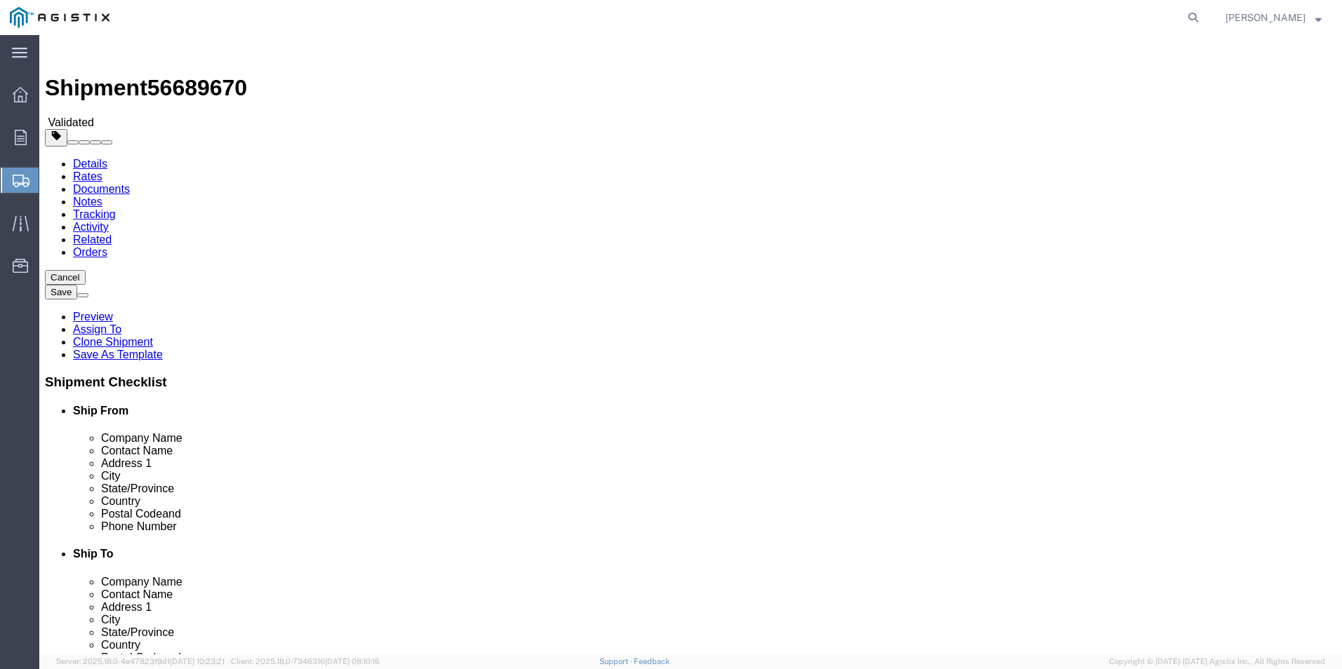
click select "Select All Others [GEOGRAPHIC_DATA] [GEOGRAPHIC_DATA] [GEOGRAPHIC_DATA] [GEOGRA…"
select select "23082"
click select "Select All Others [GEOGRAPHIC_DATA] [GEOGRAPHIC_DATA] [GEOGRAPHIC_DATA] [GEOGRA…"
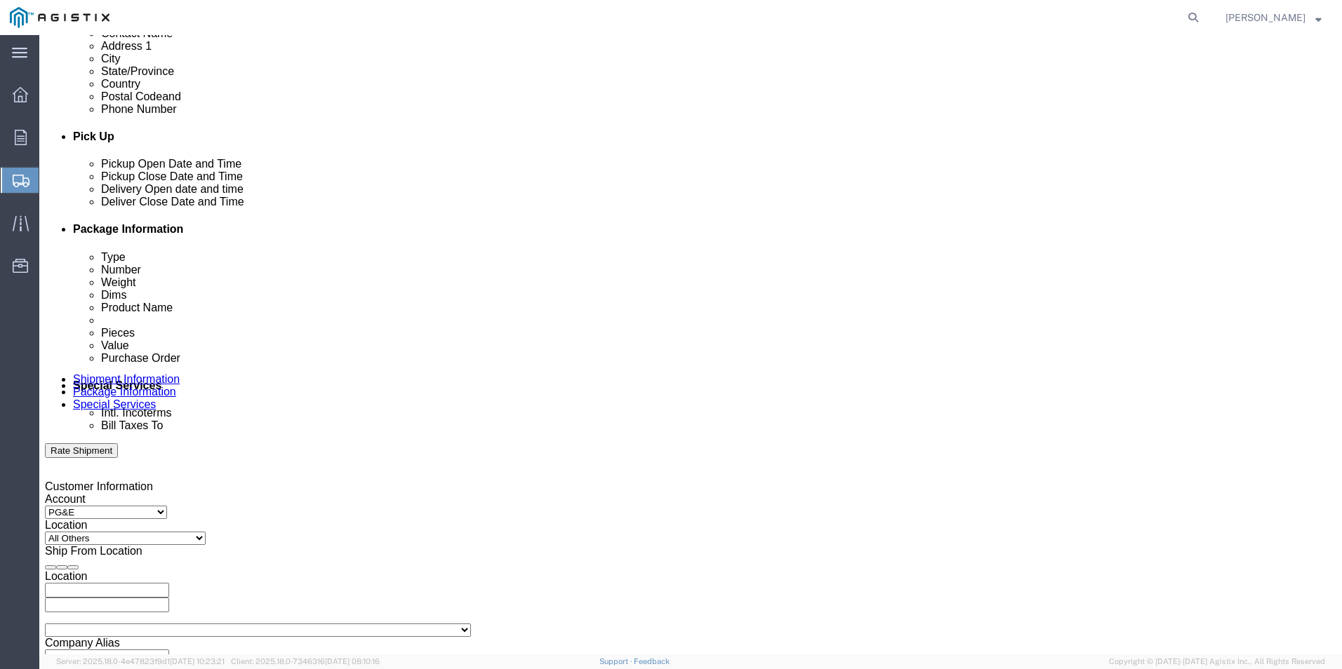
scroll to position [700, 0]
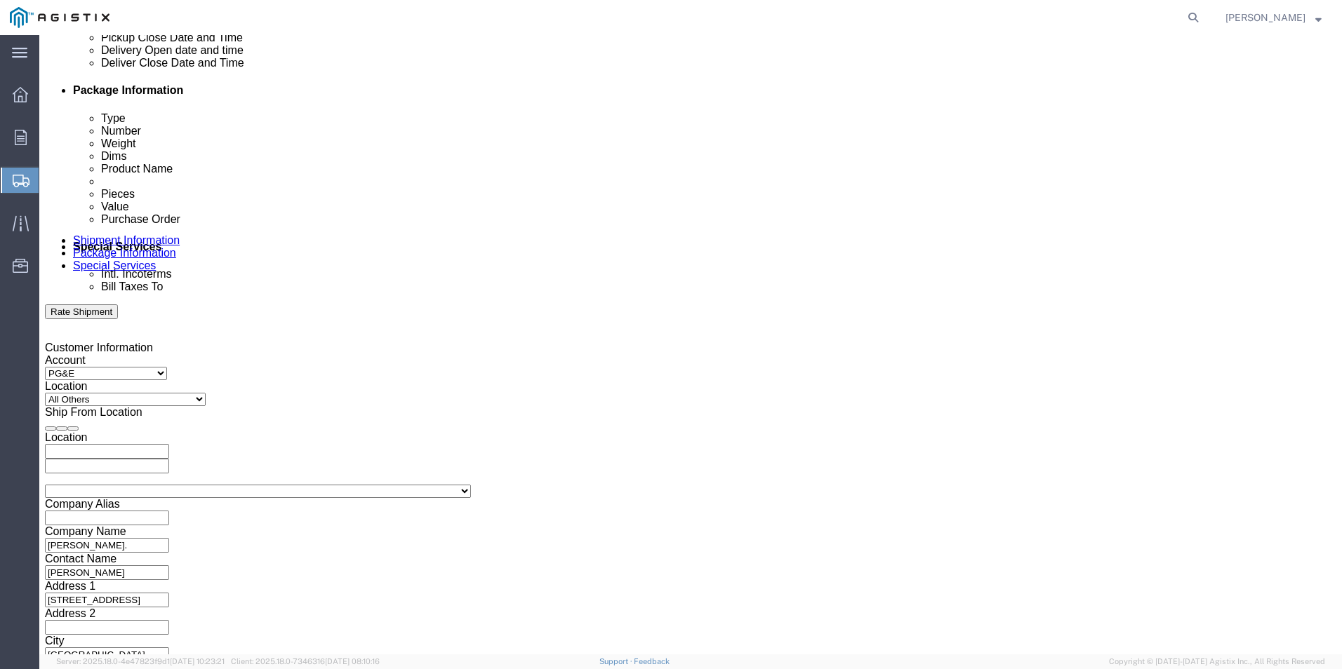
click button "Rate Shipment"
click select "Select Account Type Activity ID Airline Appointment Number ASN Batch Request # …"
click input "text"
paste input "S5513655"
type input "S5513655"
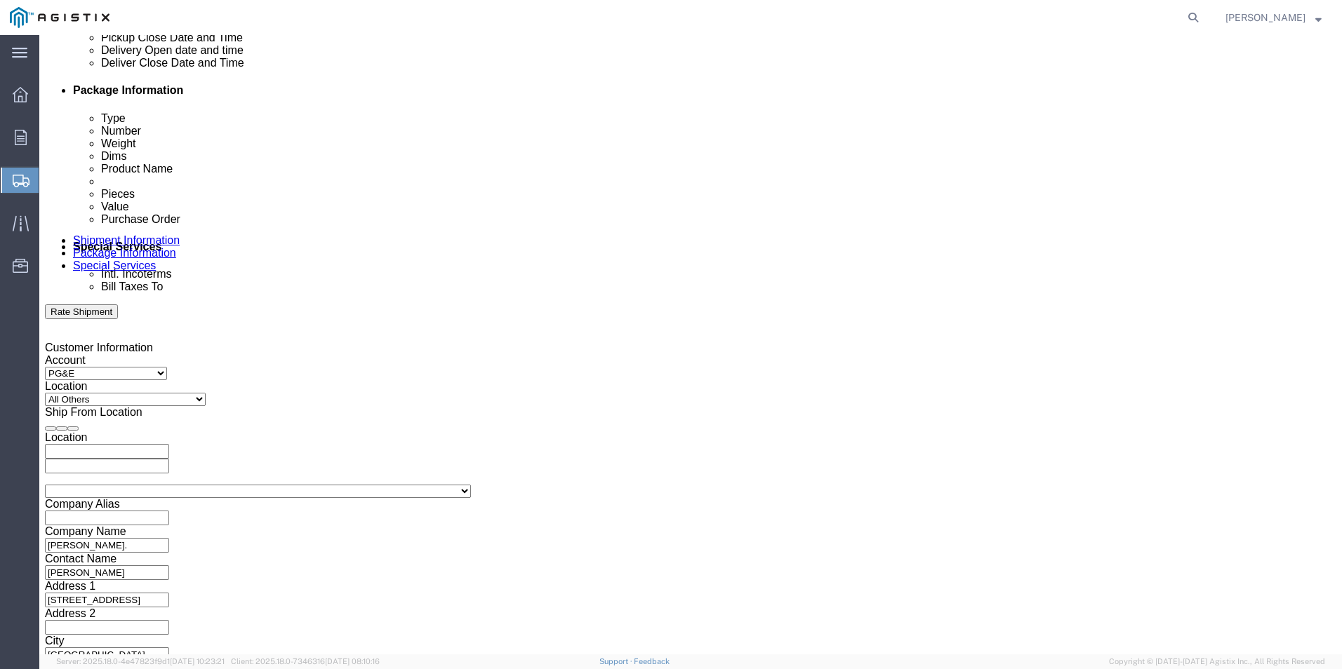
click button "Continue"
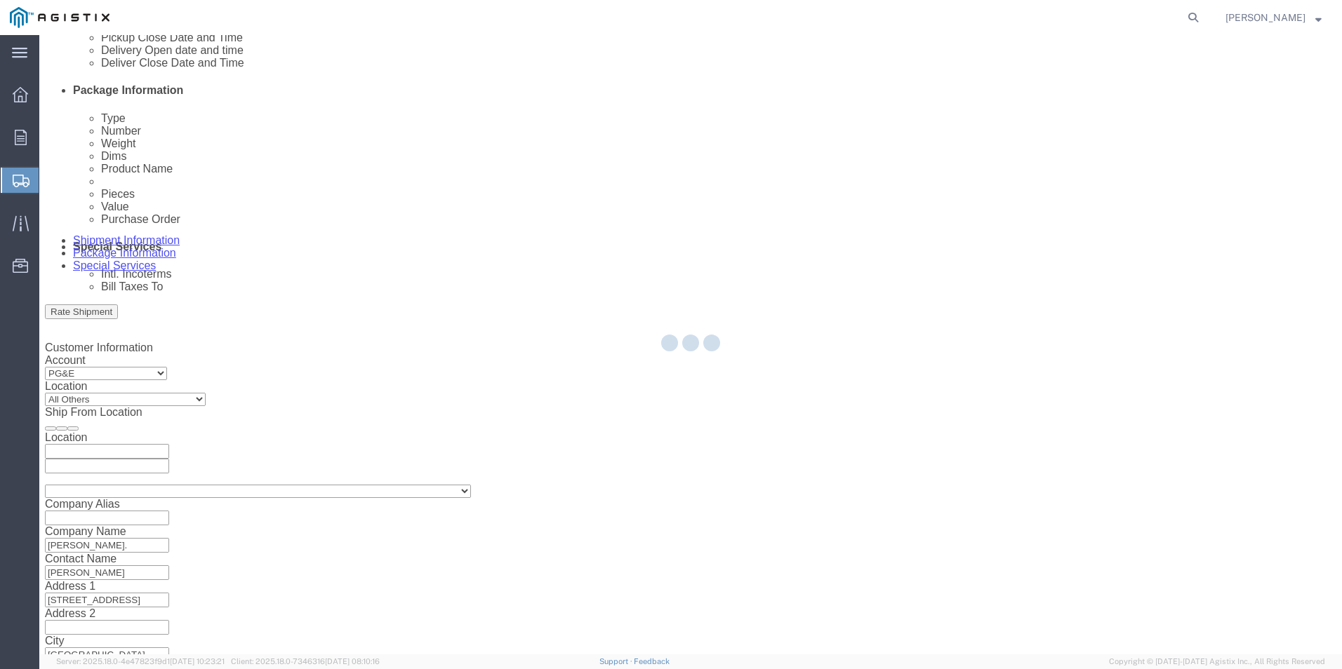
scroll to position [0, 0]
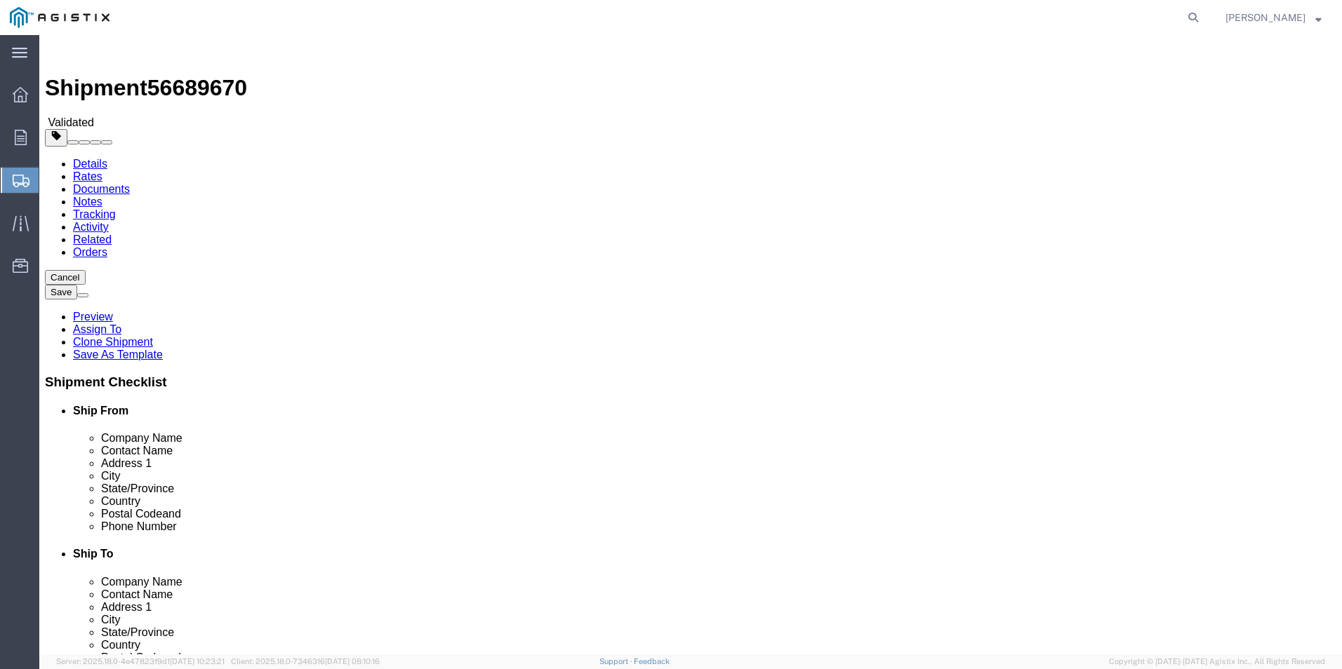
click button "Rate Shipment"
click button "Continue"
